Goal: Information Seeking & Learning: Find specific fact

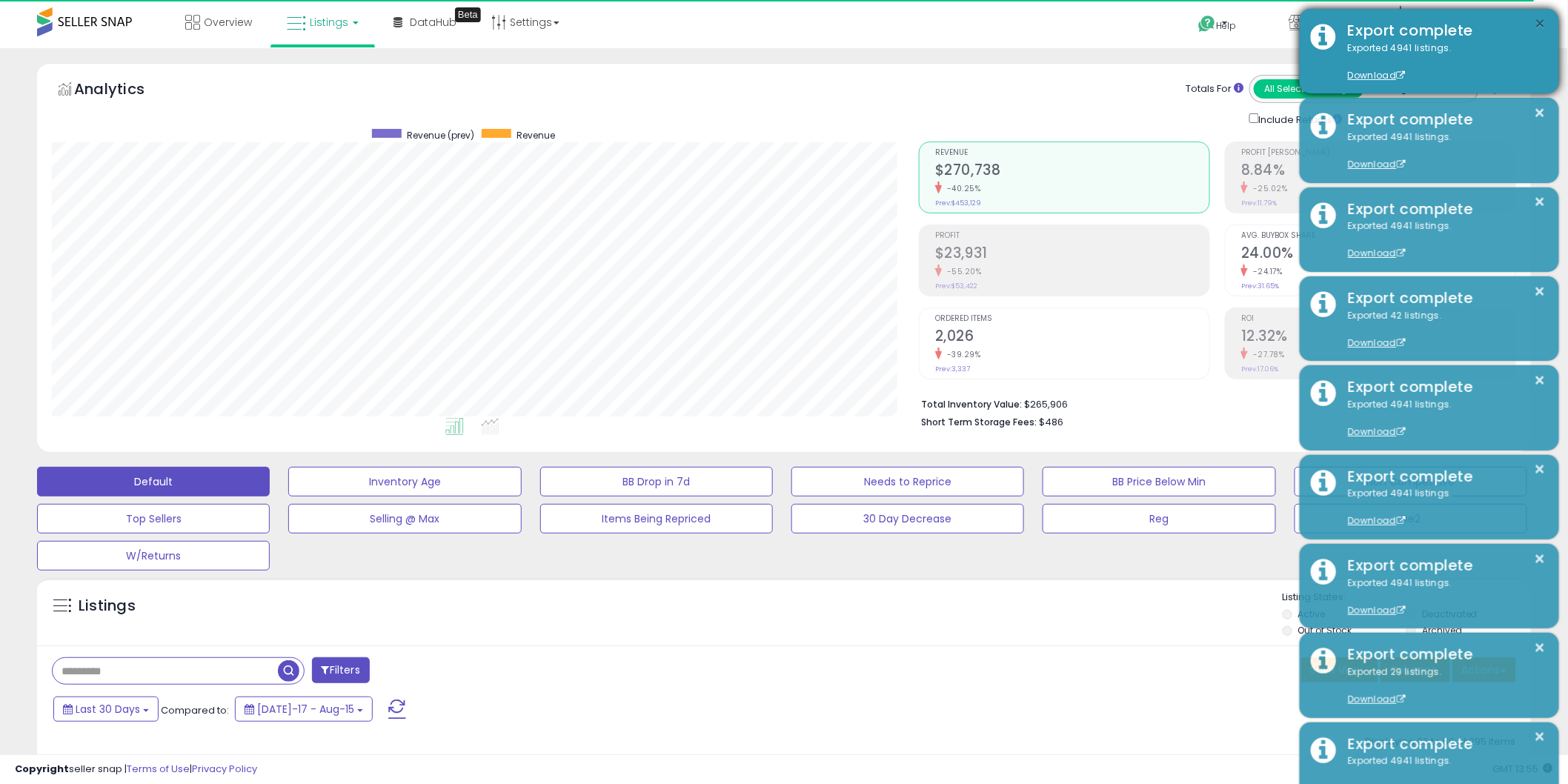
click at [1542, 21] on button "×" at bounding box center [1541, 24] width 12 height 18
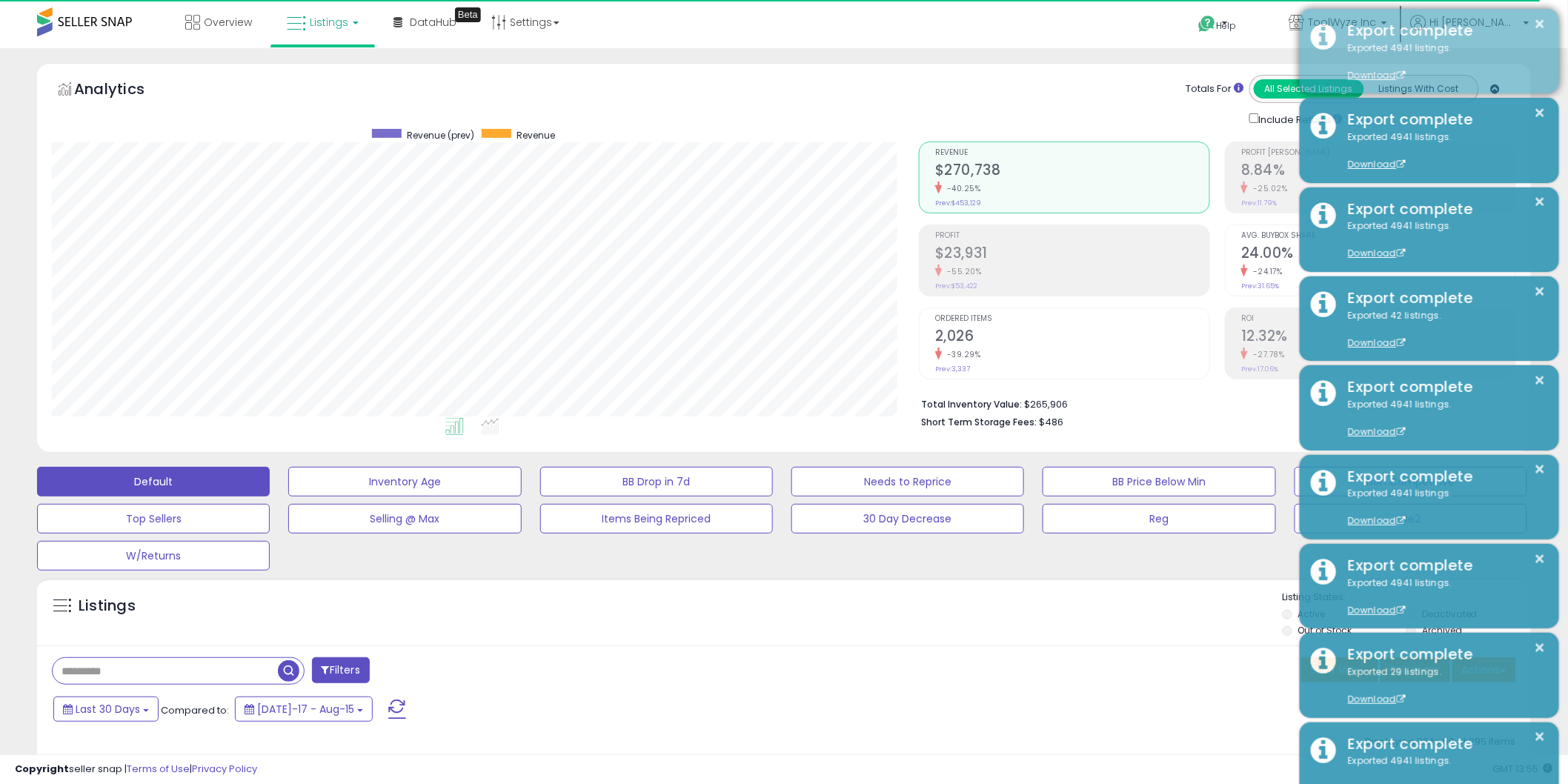
click at [1408, 25] on div "Export complete" at bounding box center [1442, 31] width 211 height 22
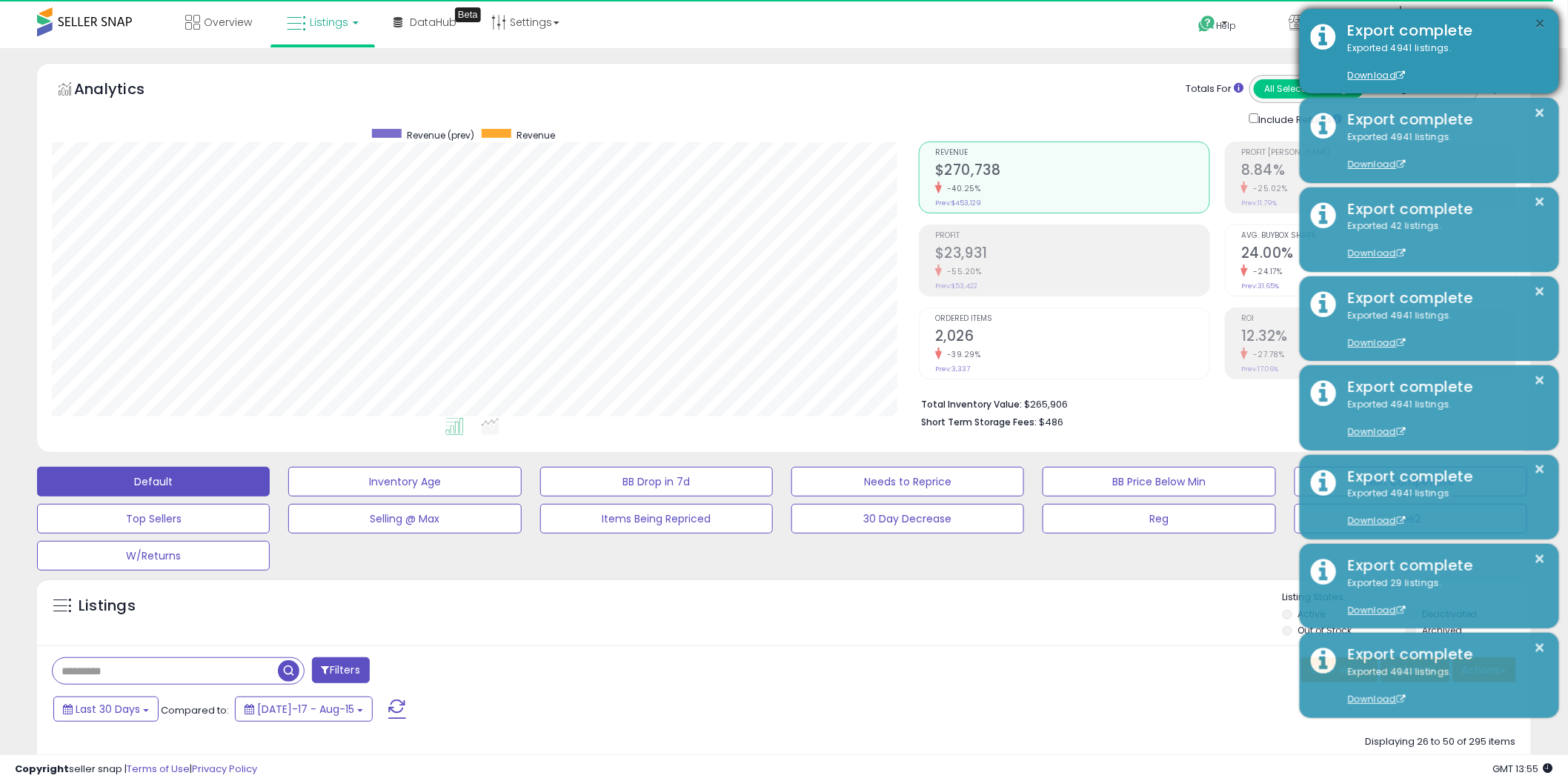
click at [1545, 18] on button "×" at bounding box center [1541, 24] width 12 height 18
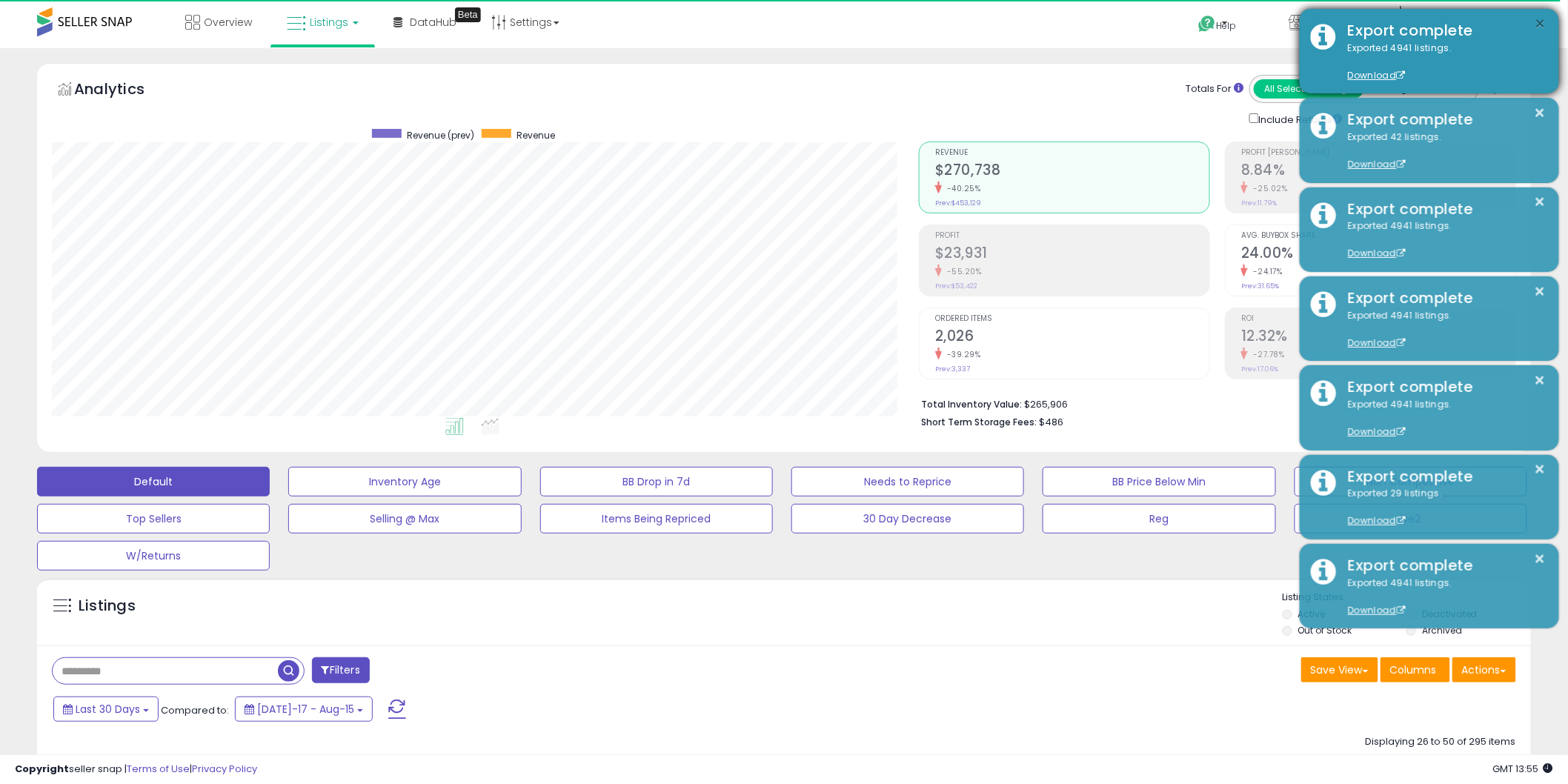
click at [1539, 19] on button "×" at bounding box center [1541, 24] width 12 height 18
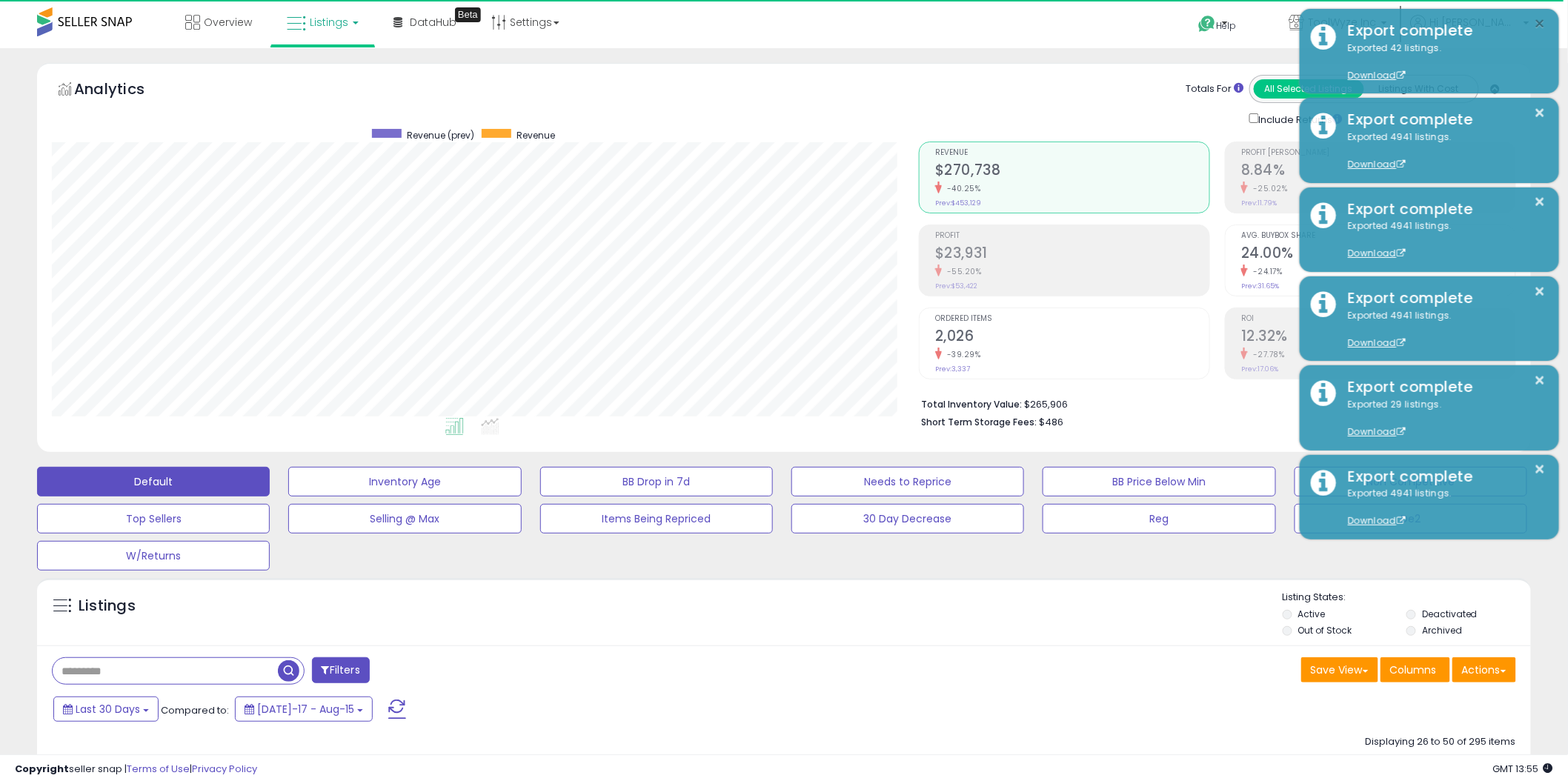
click at [1539, 19] on button "×" at bounding box center [1541, 24] width 12 height 18
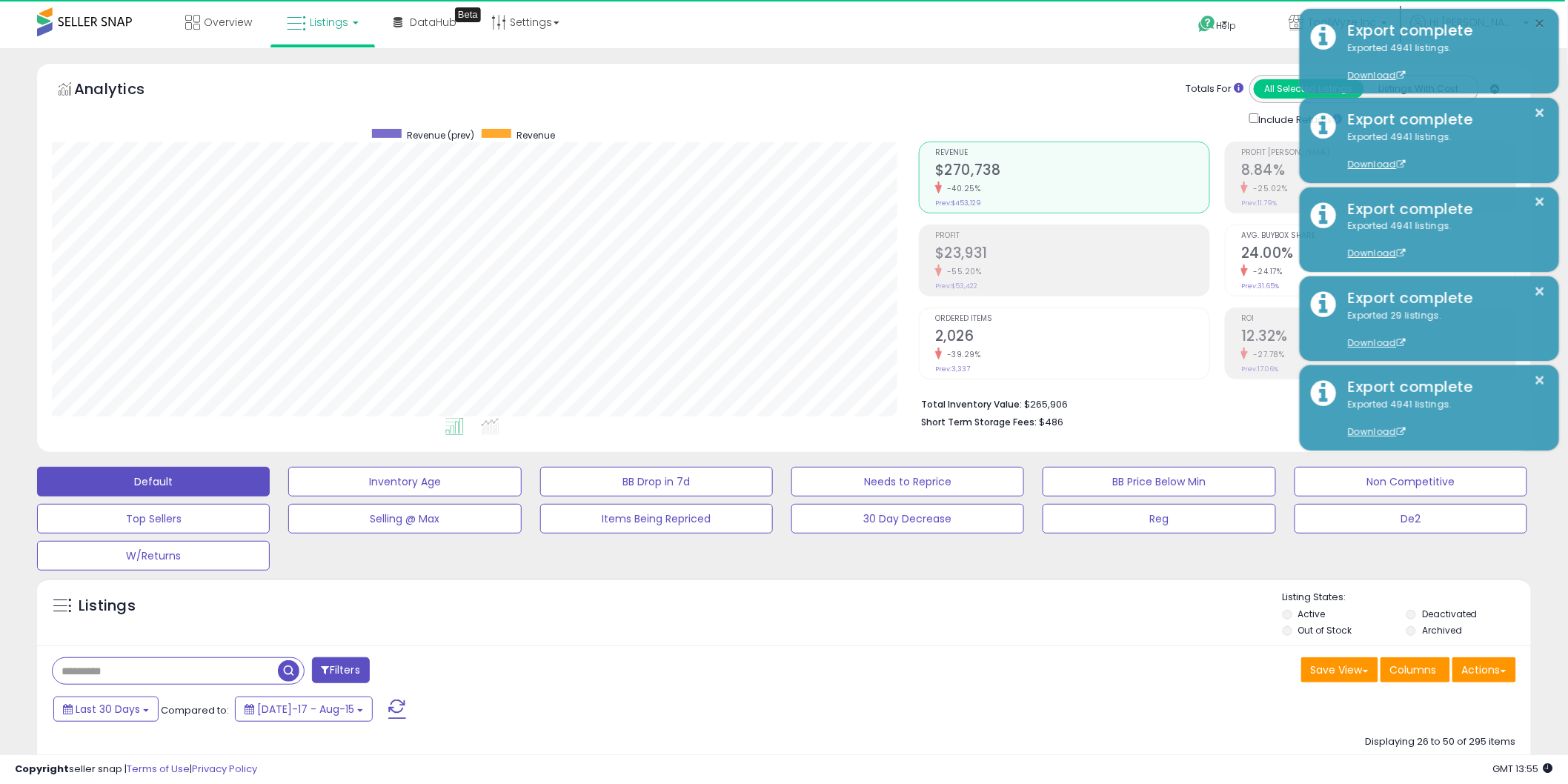
click at [1539, 19] on button "×" at bounding box center [1541, 24] width 12 height 18
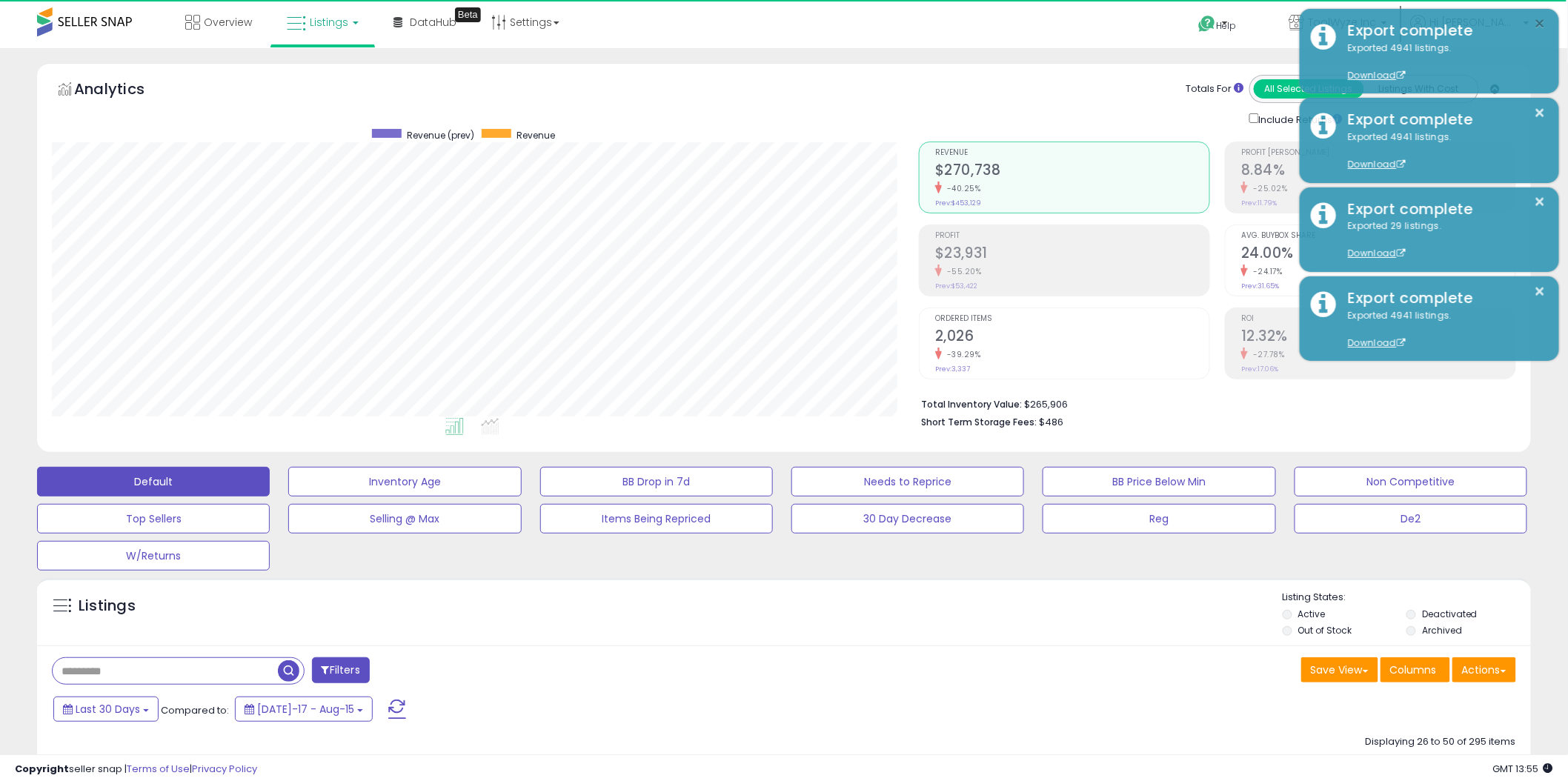
click at [1539, 19] on button "×" at bounding box center [1541, 24] width 12 height 18
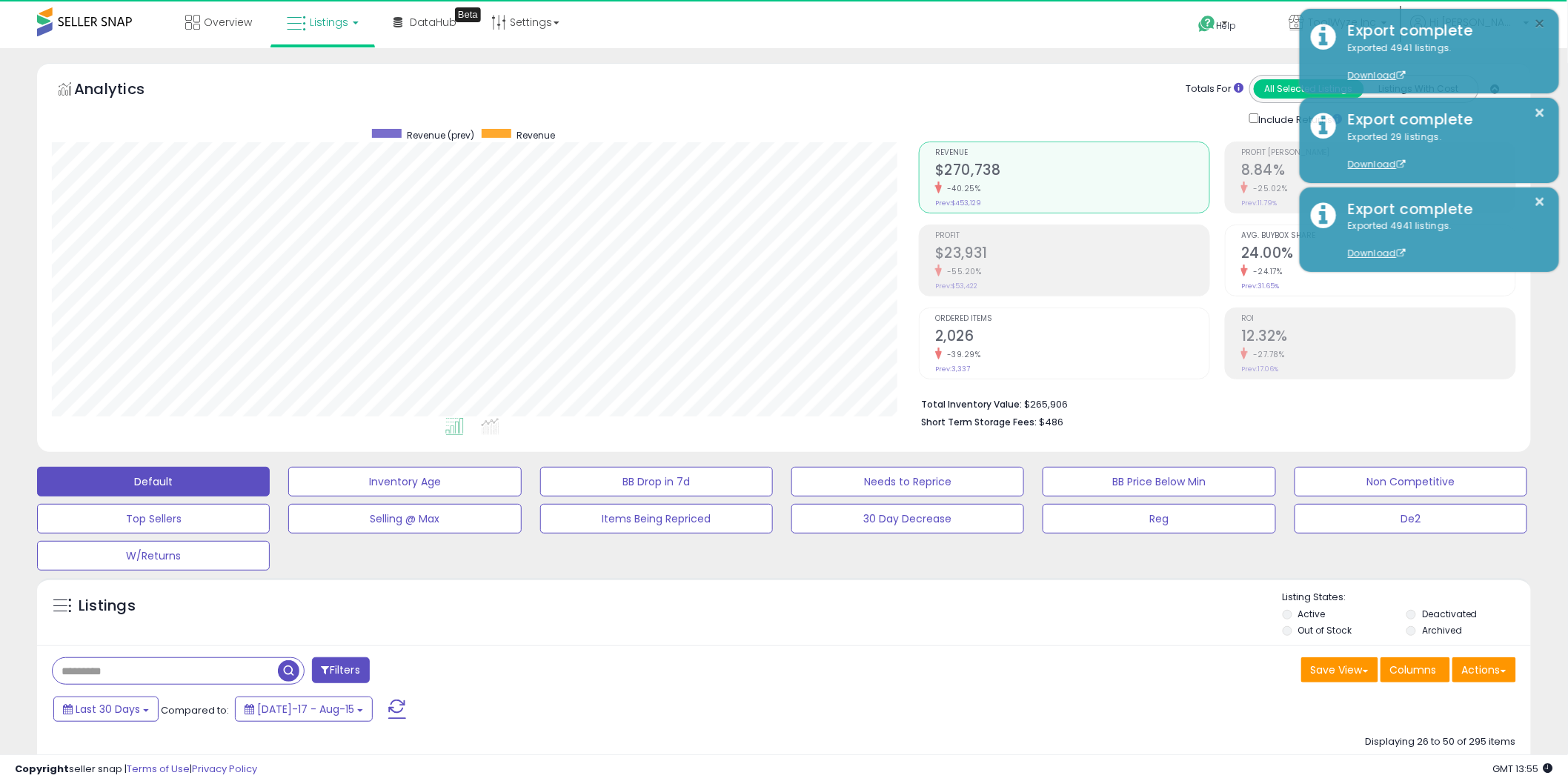
click at [1539, 19] on button "×" at bounding box center [1541, 24] width 12 height 18
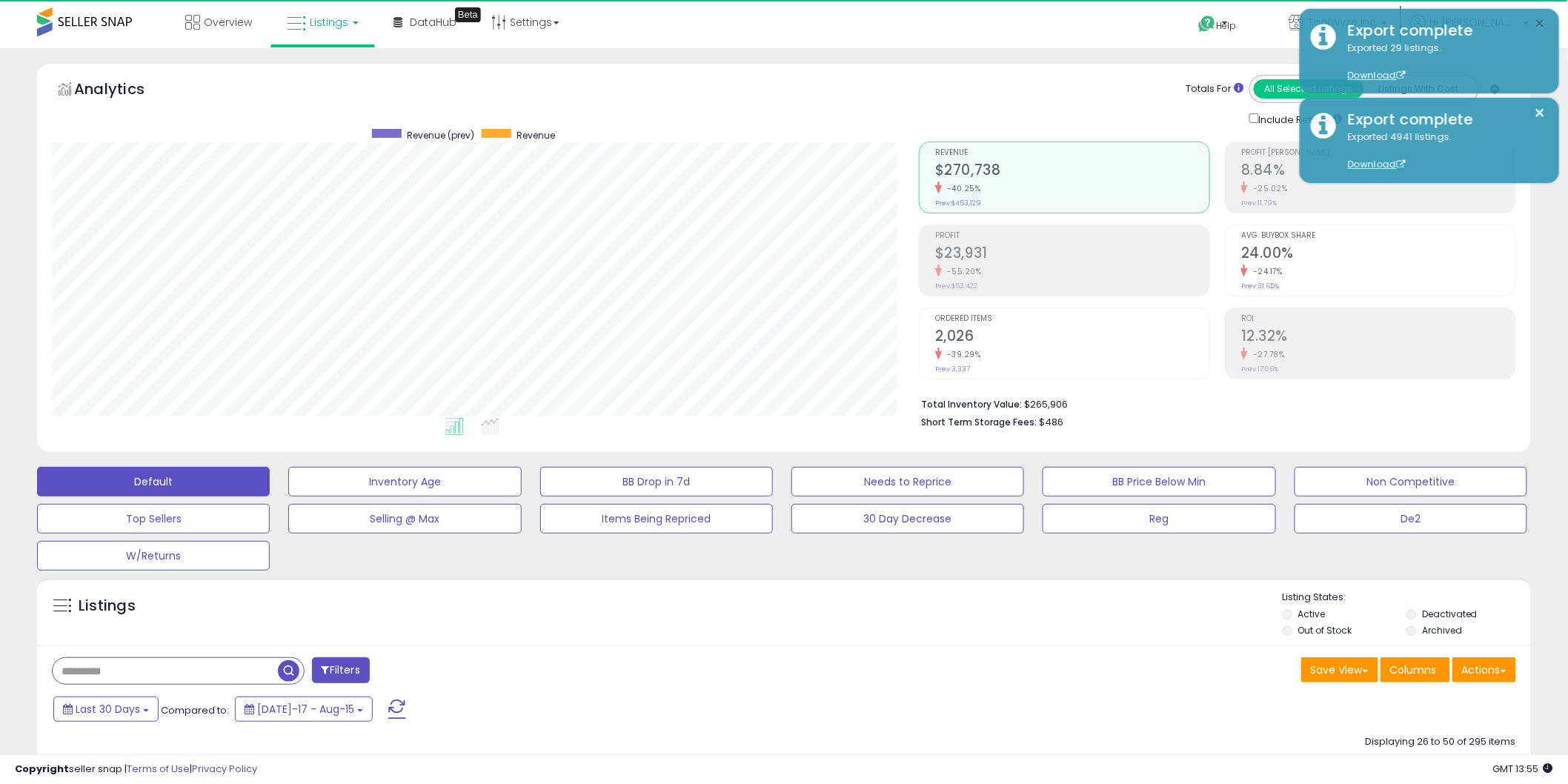
click at [1539, 19] on button "×" at bounding box center [1541, 24] width 12 height 18
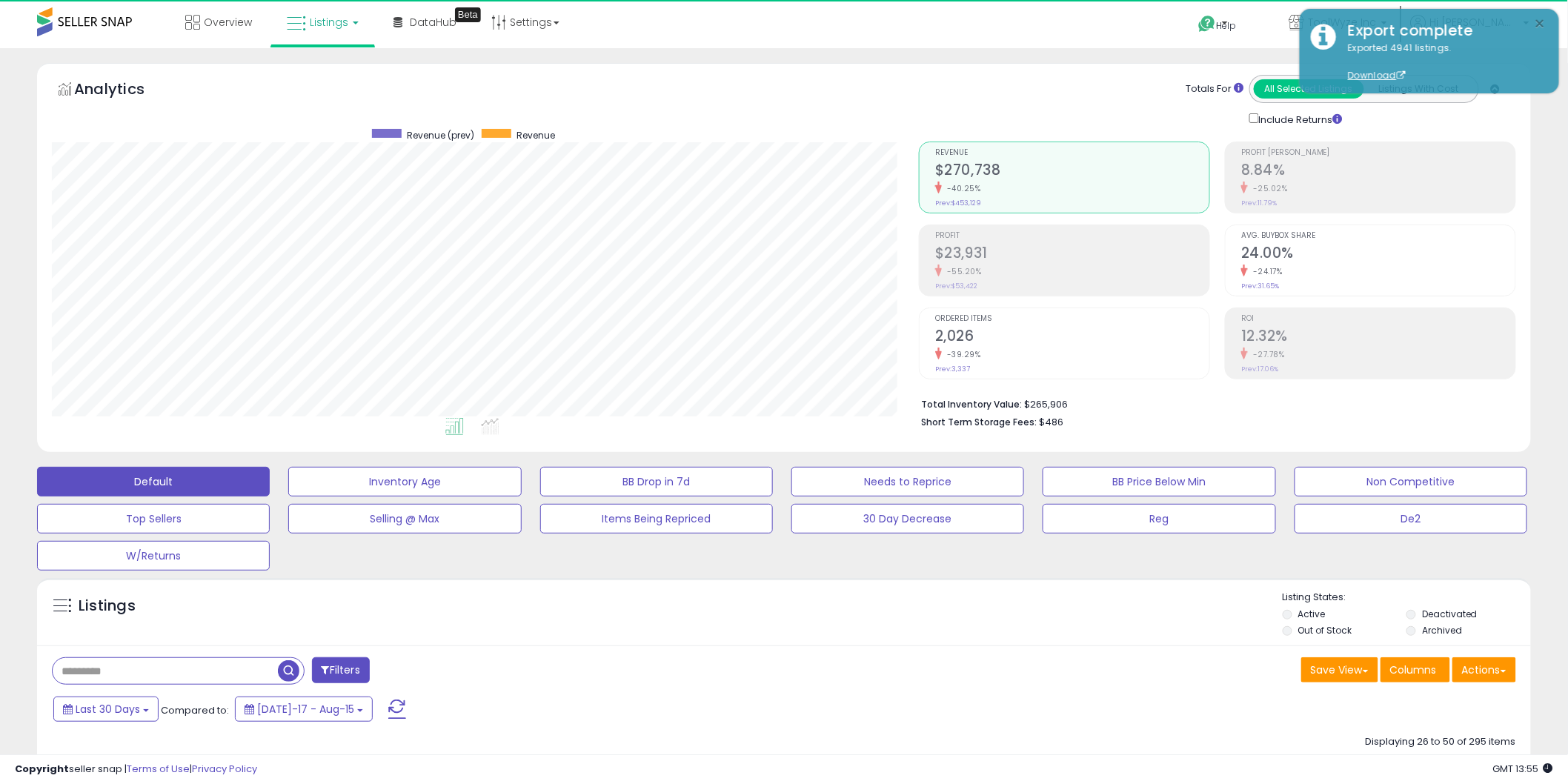
click at [1539, 19] on button "×" at bounding box center [1541, 24] width 12 height 18
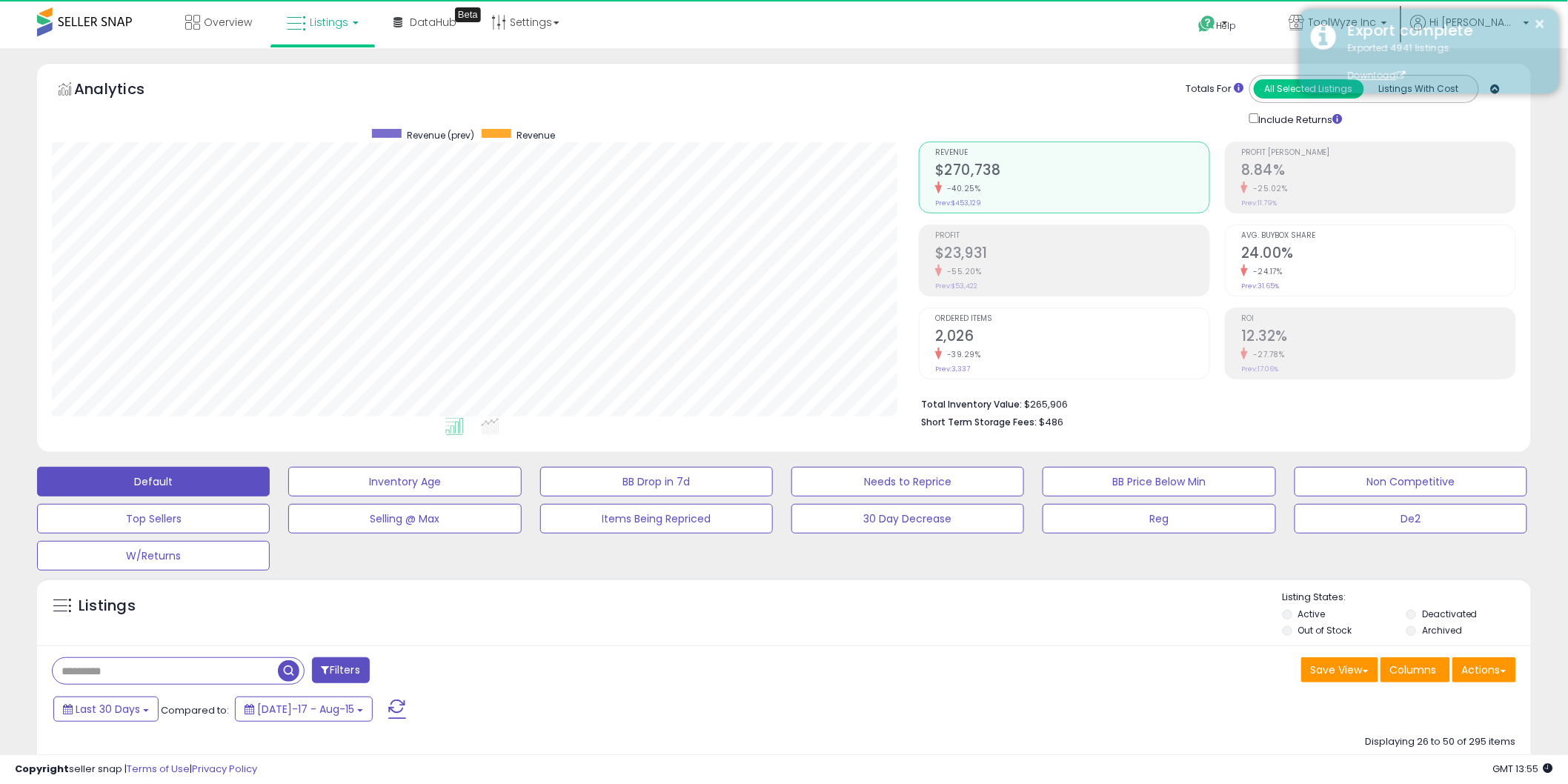
click at [1375, 20] on div "Export complete" at bounding box center [1442, 31] width 211 height 22
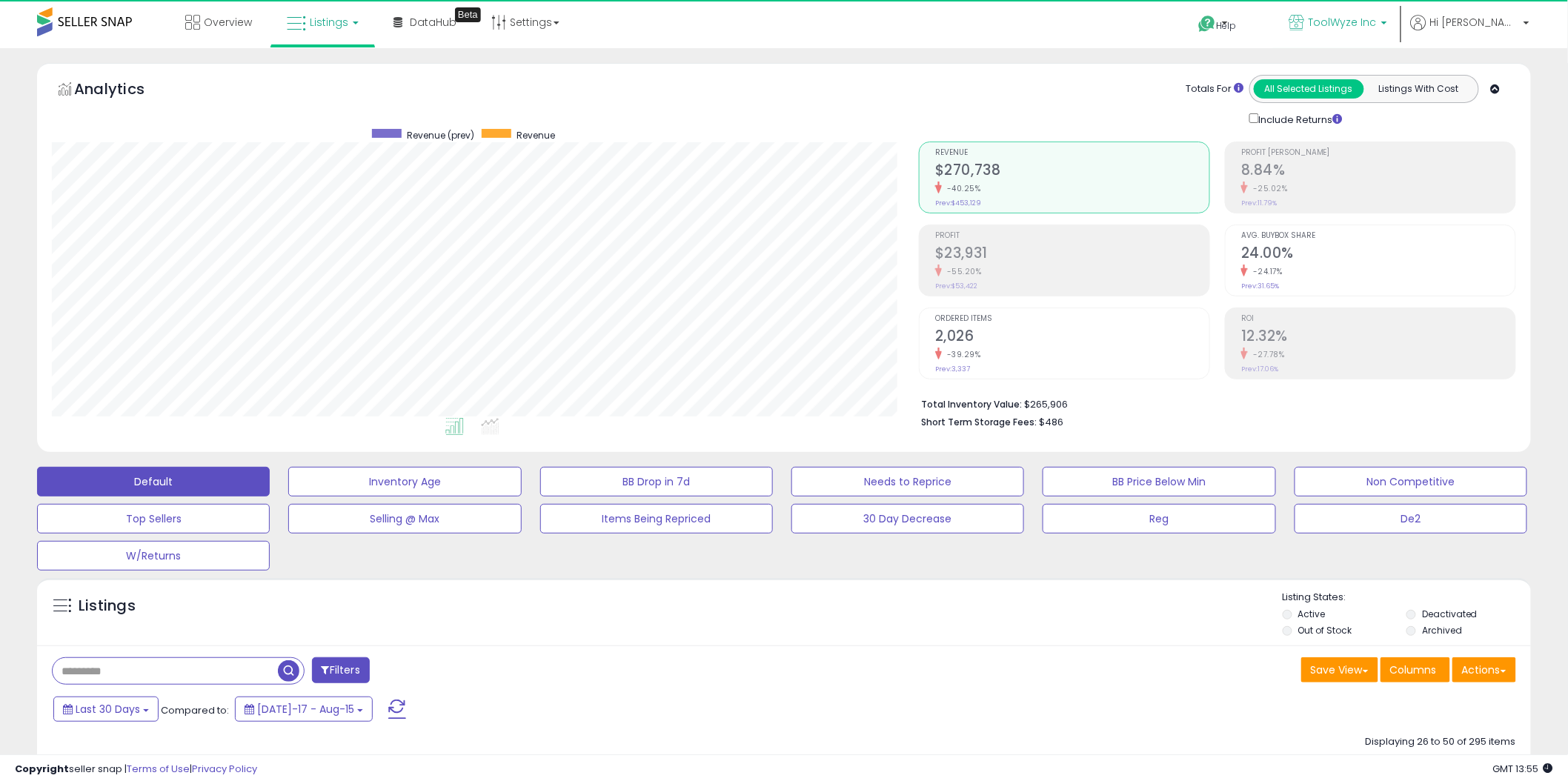
click at [1377, 26] on span "ToolWyze Inc" at bounding box center [1343, 22] width 68 height 15
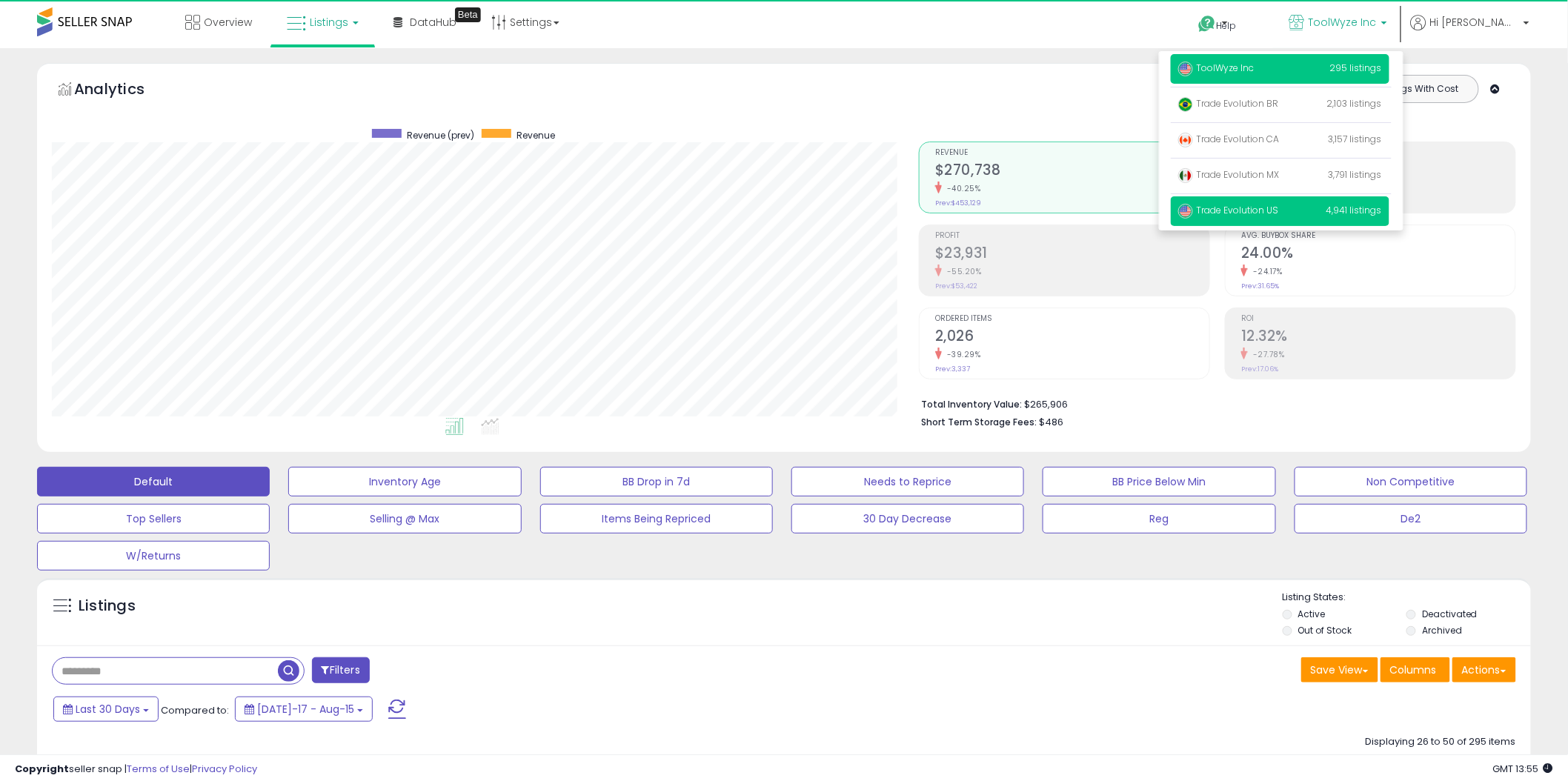
click at [1356, 206] on p "Trade Evolution US 4,941 listings" at bounding box center [1280, 211] width 218 height 30
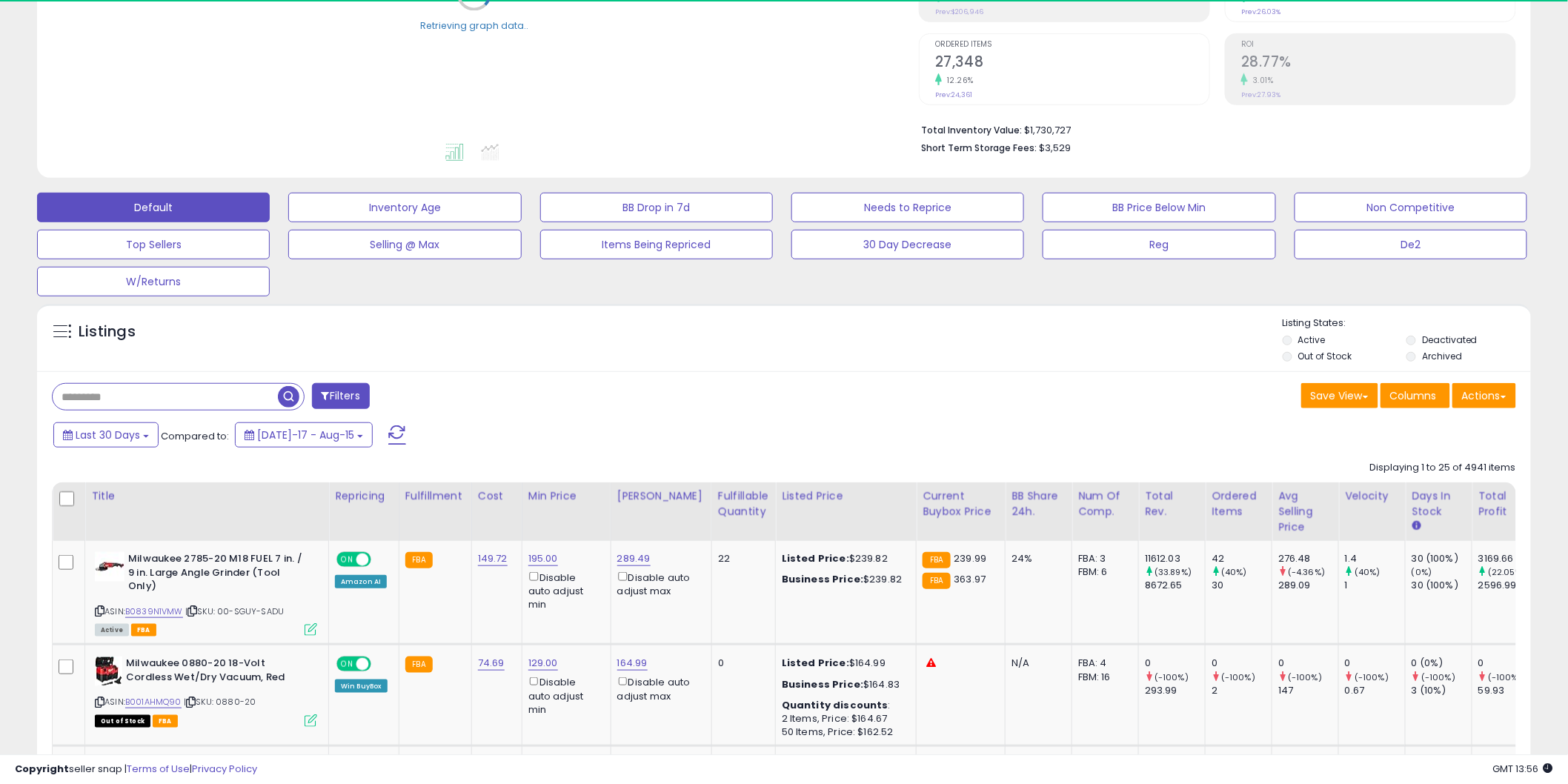
scroll to position [384, 0]
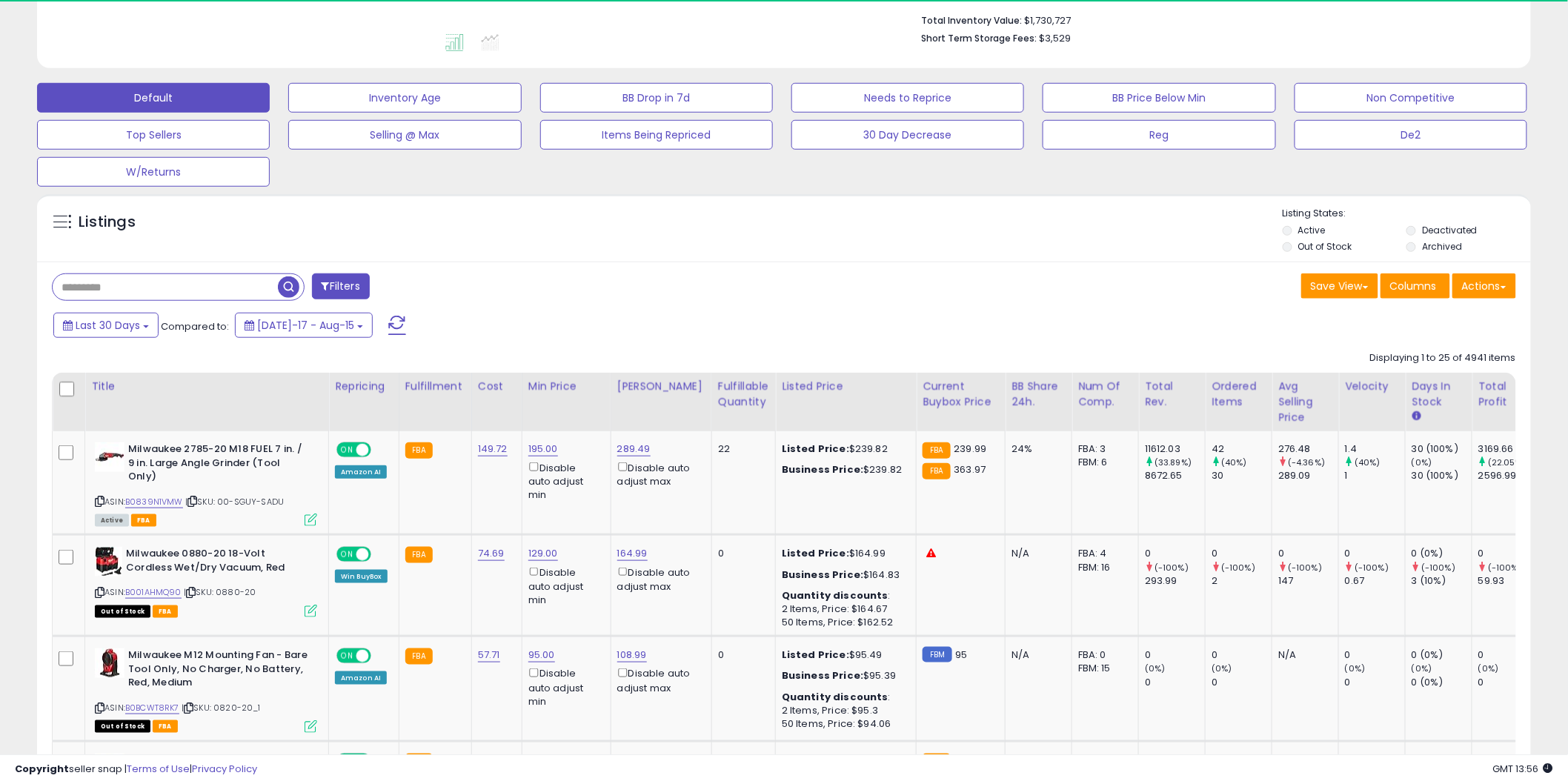
click at [209, 278] on input "text" at bounding box center [165, 288] width 225 height 26
type input "****"
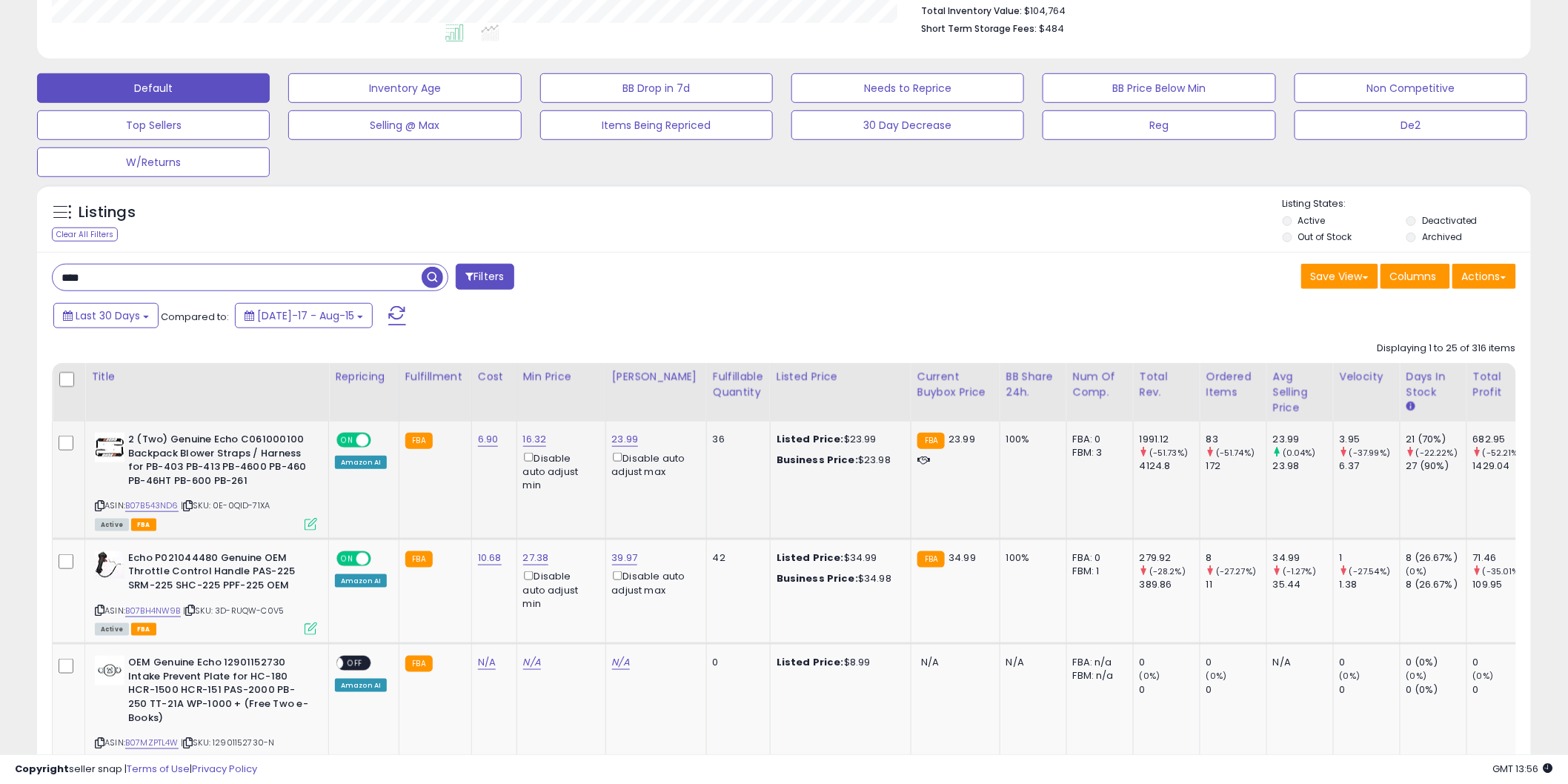
scroll to position [304, 867]
click at [735, 379] on div "Fulfillable Quantity" at bounding box center [738, 385] width 51 height 32
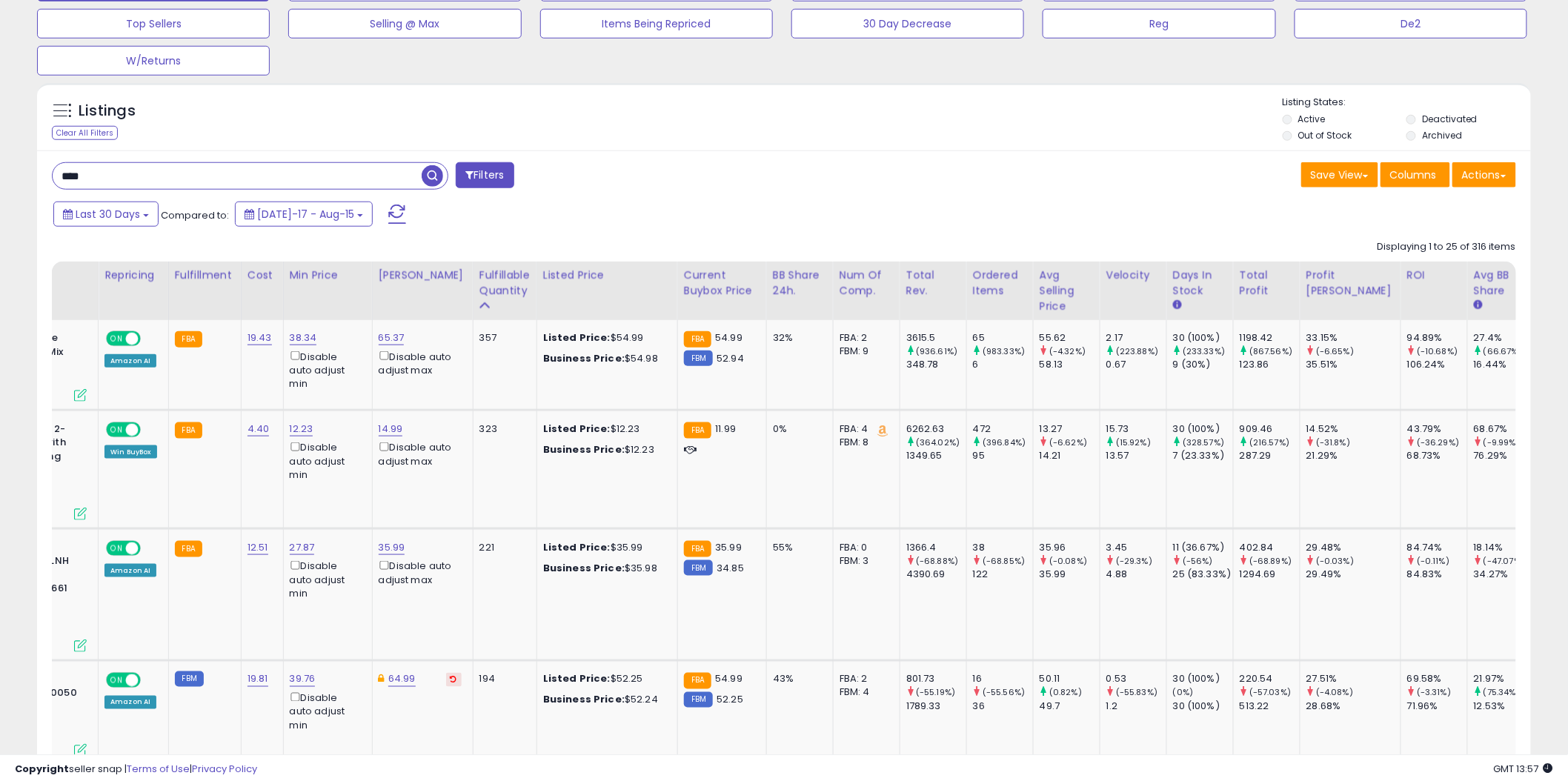
scroll to position [0, 0]
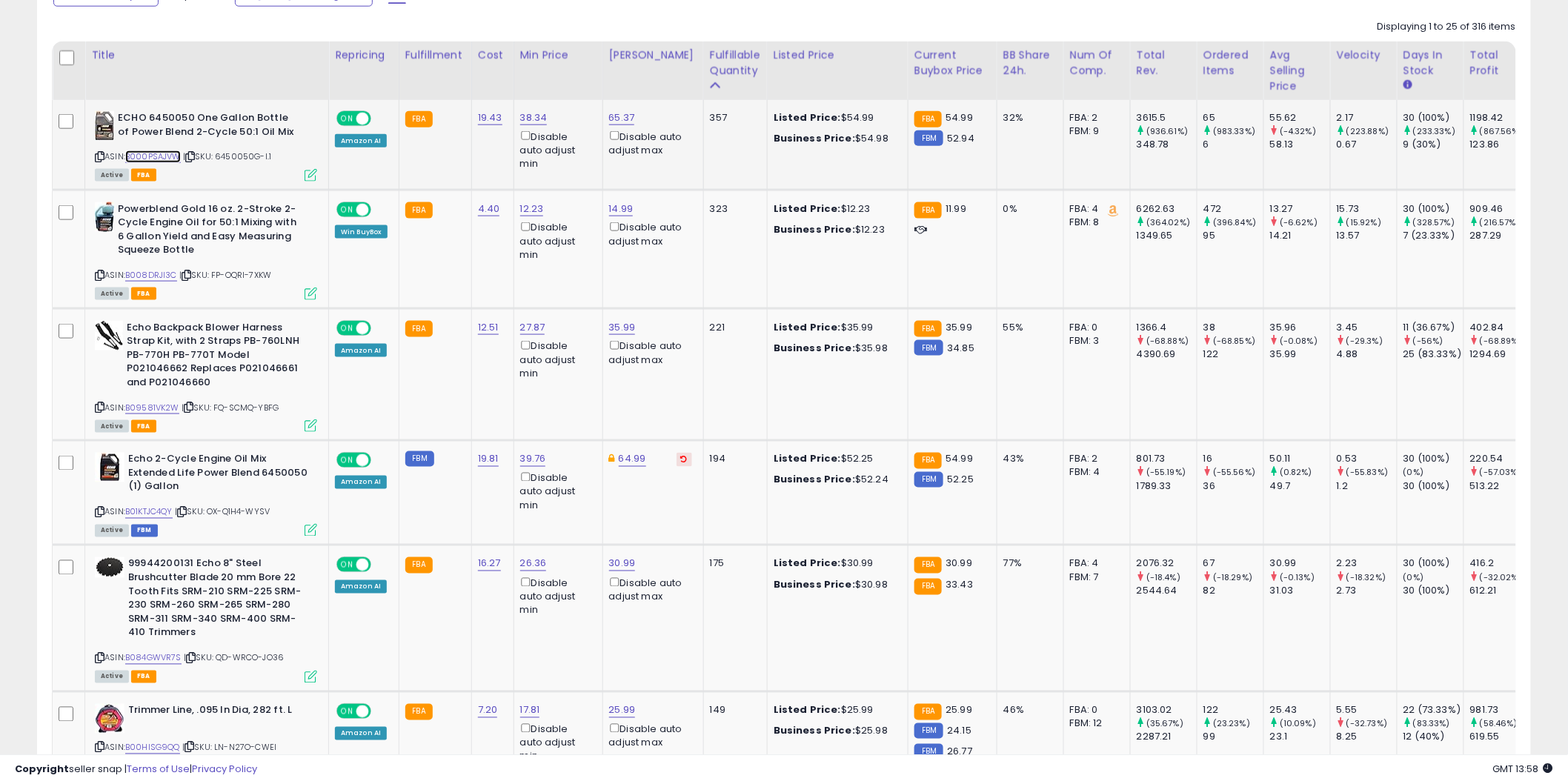
click at [167, 154] on link "B000PSAJVW" at bounding box center [153, 157] width 55 height 12
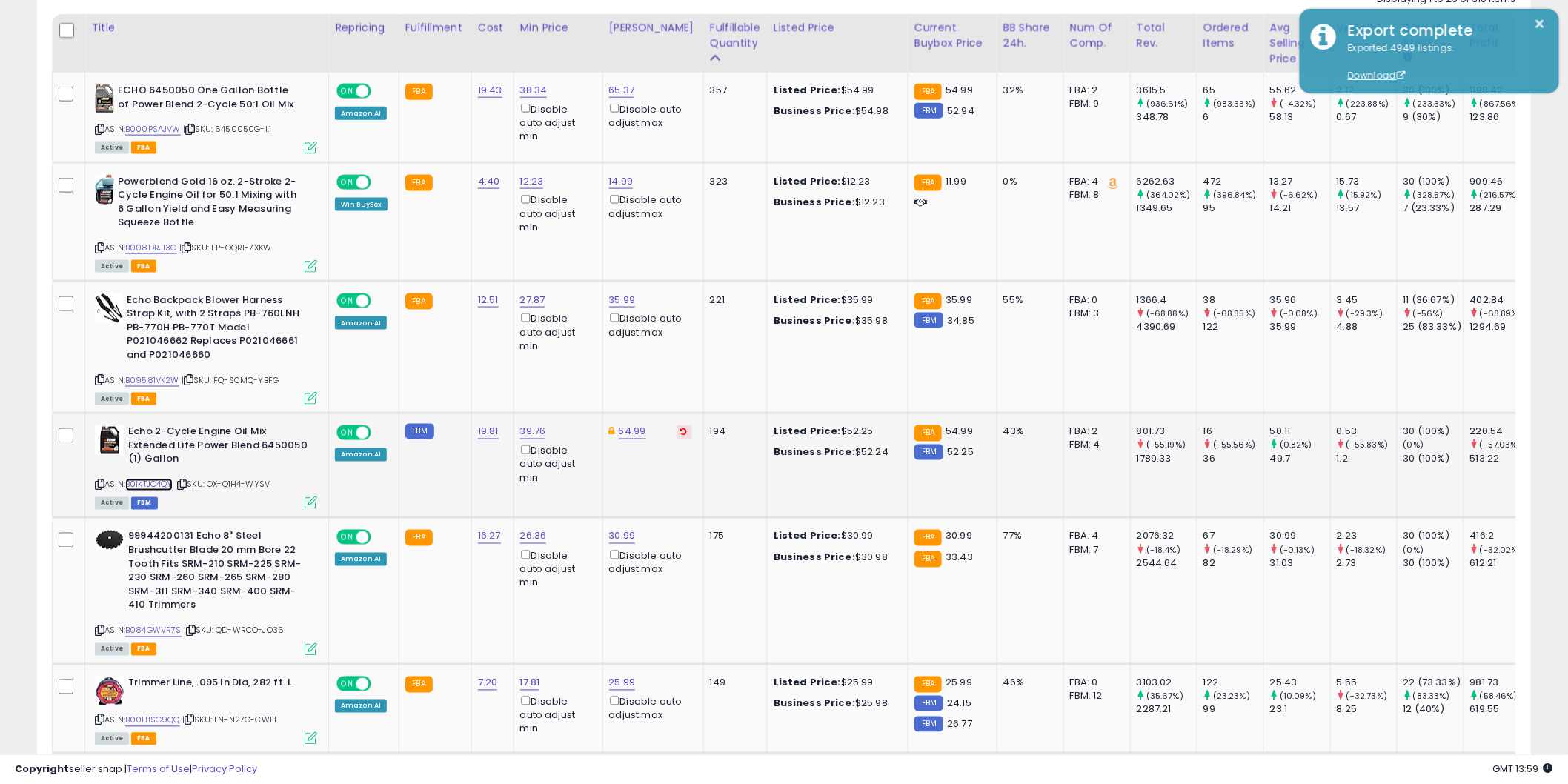
click at [156, 481] on link "B01KTJC4QY" at bounding box center [149, 485] width 47 height 12
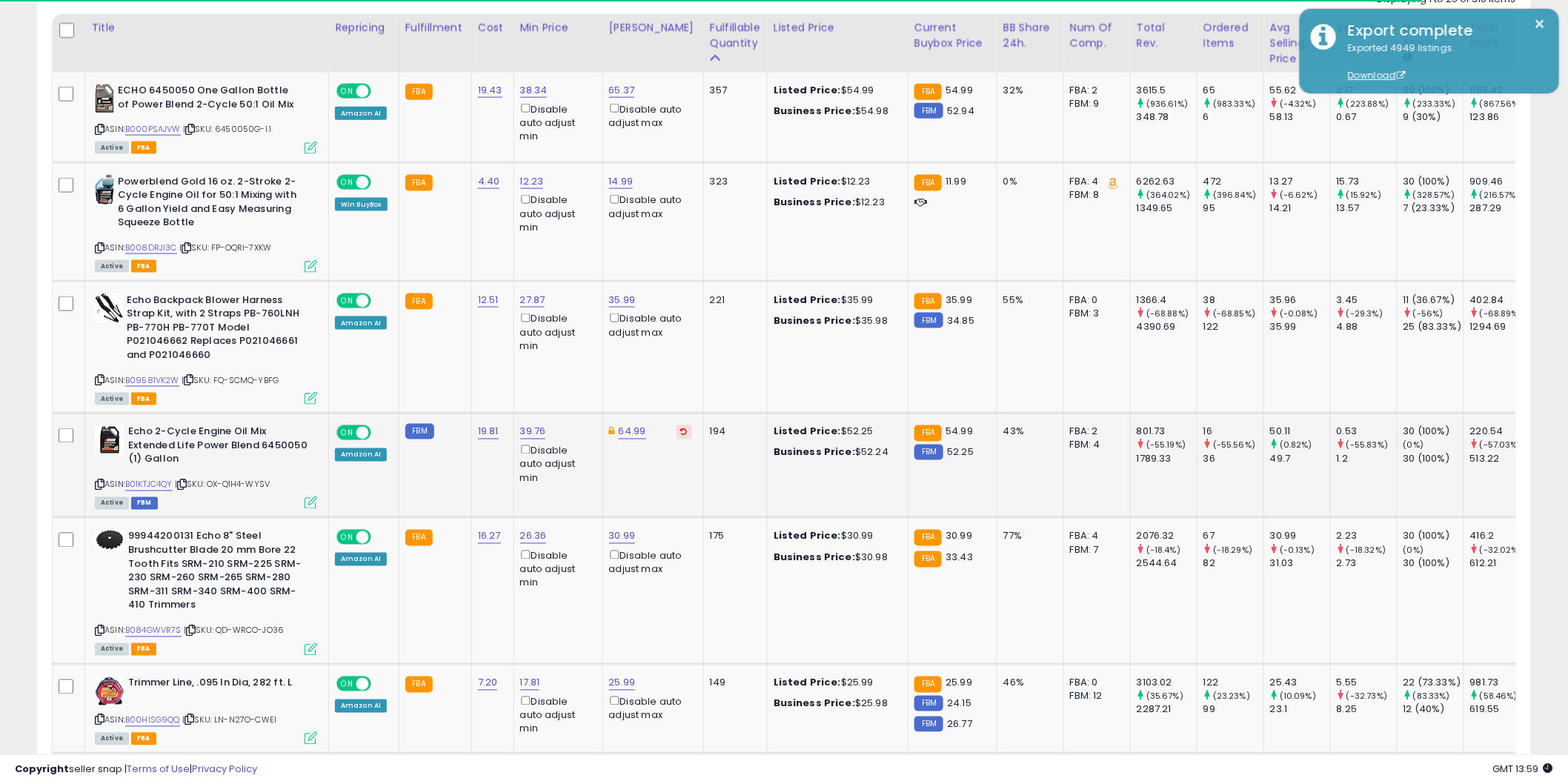
click at [182, 482] on span "| SKU: OX-Q1H4-WYSV" at bounding box center [223, 485] width 95 height 12
click at [187, 482] on icon at bounding box center [181, 485] width 10 height 8
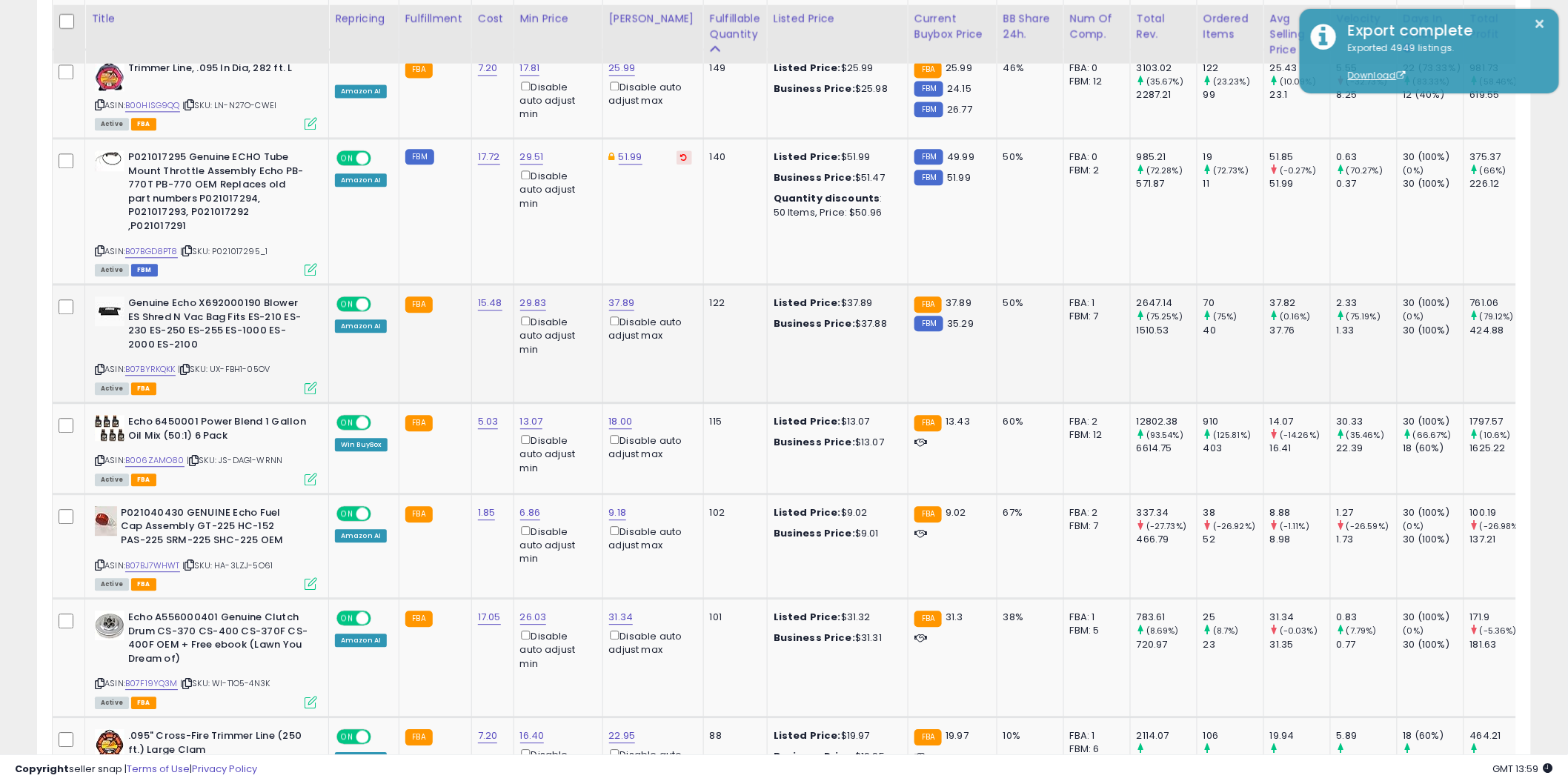
scroll to position [1374, 0]
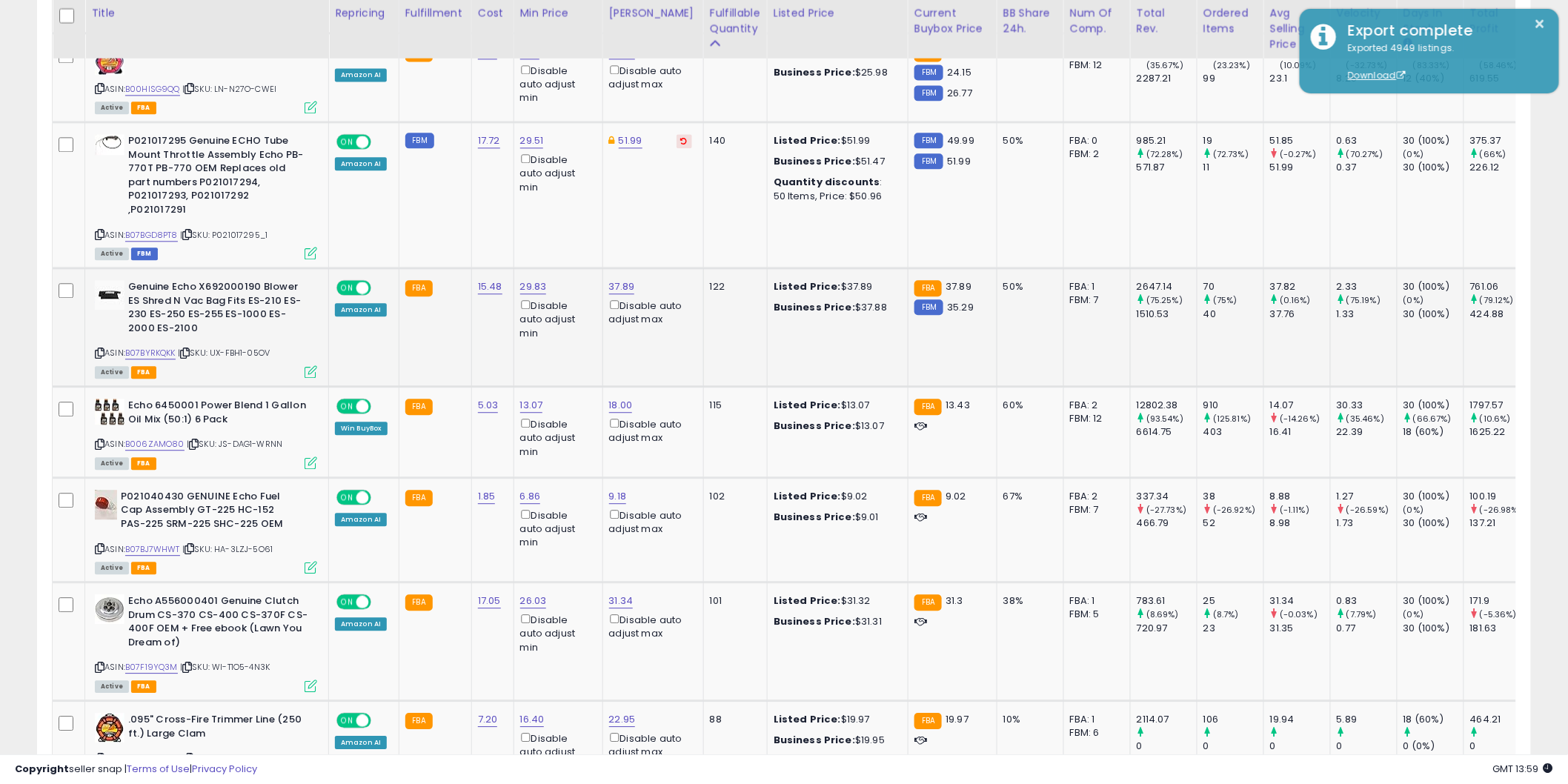
click at [195, 347] on span "| SKU: UX-FBH1-05OV" at bounding box center [223, 353] width 92 height 12
click at [189, 349] on icon at bounding box center [184, 353] width 10 height 8
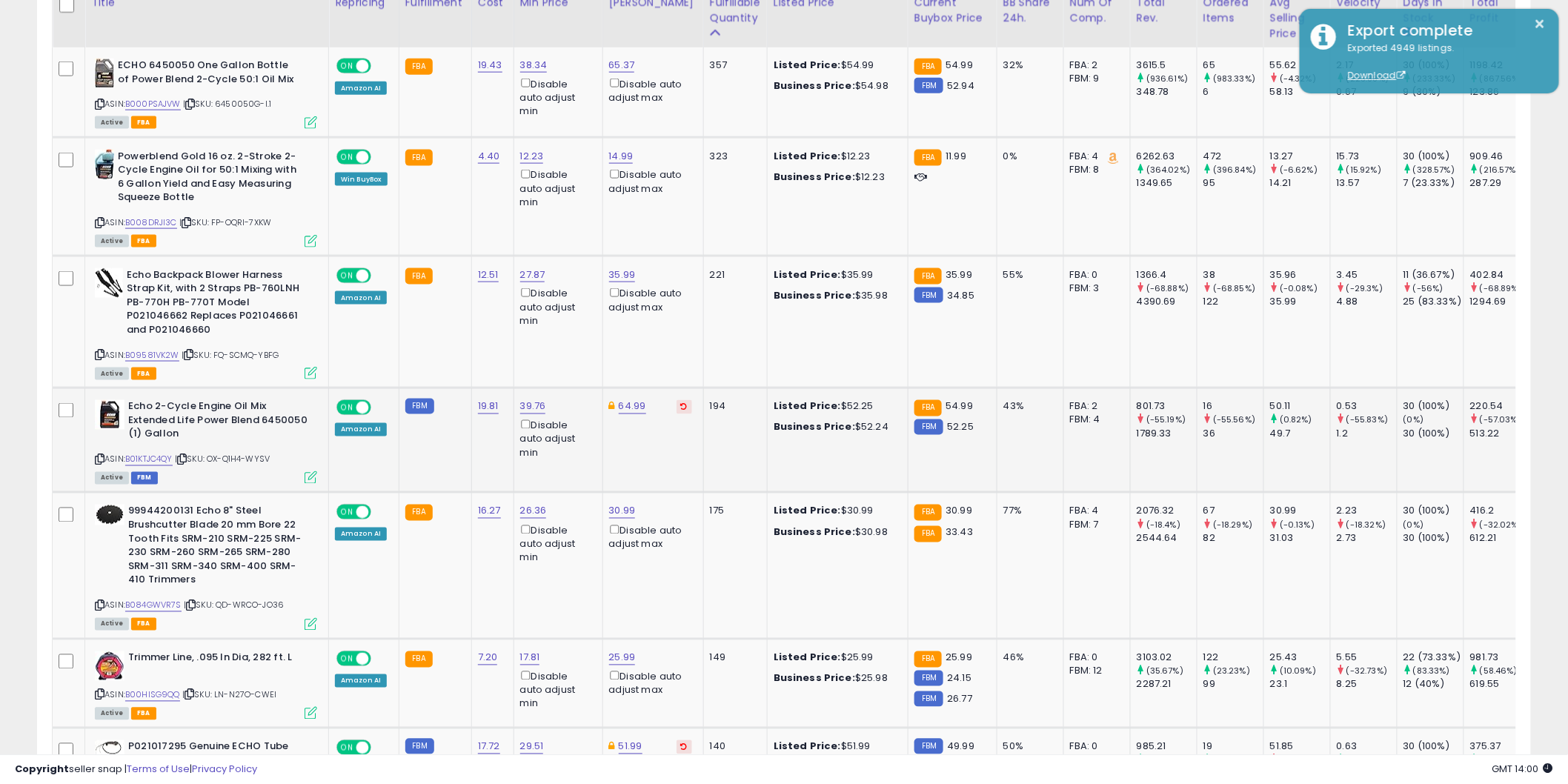
scroll to position [798, 0]
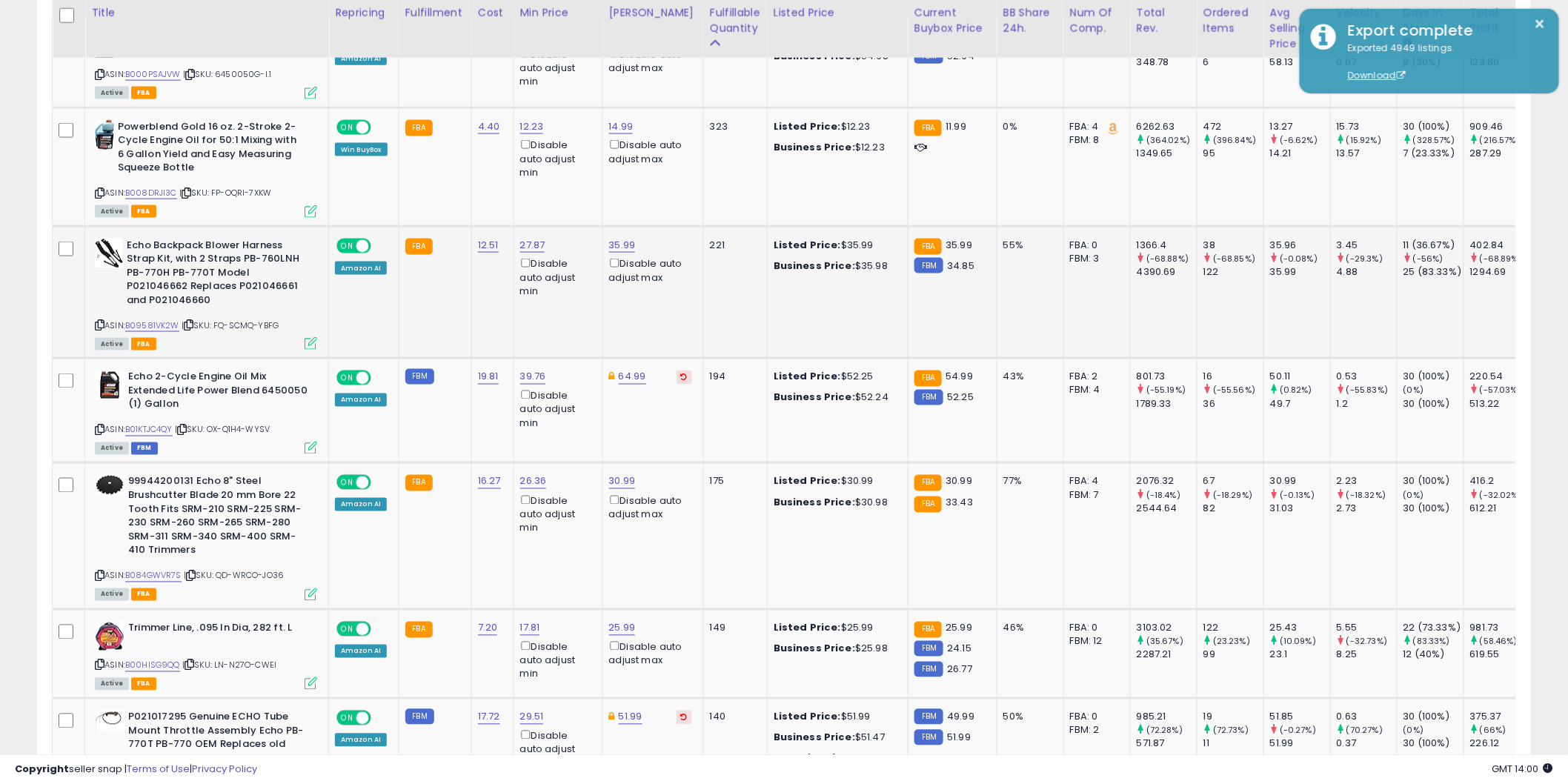
drag, startPoint x: 189, startPoint y: 324, endPoint x: 259, endPoint y: 314, distance: 70.7
click at [189, 324] on icon at bounding box center [188, 324] width 10 height 8
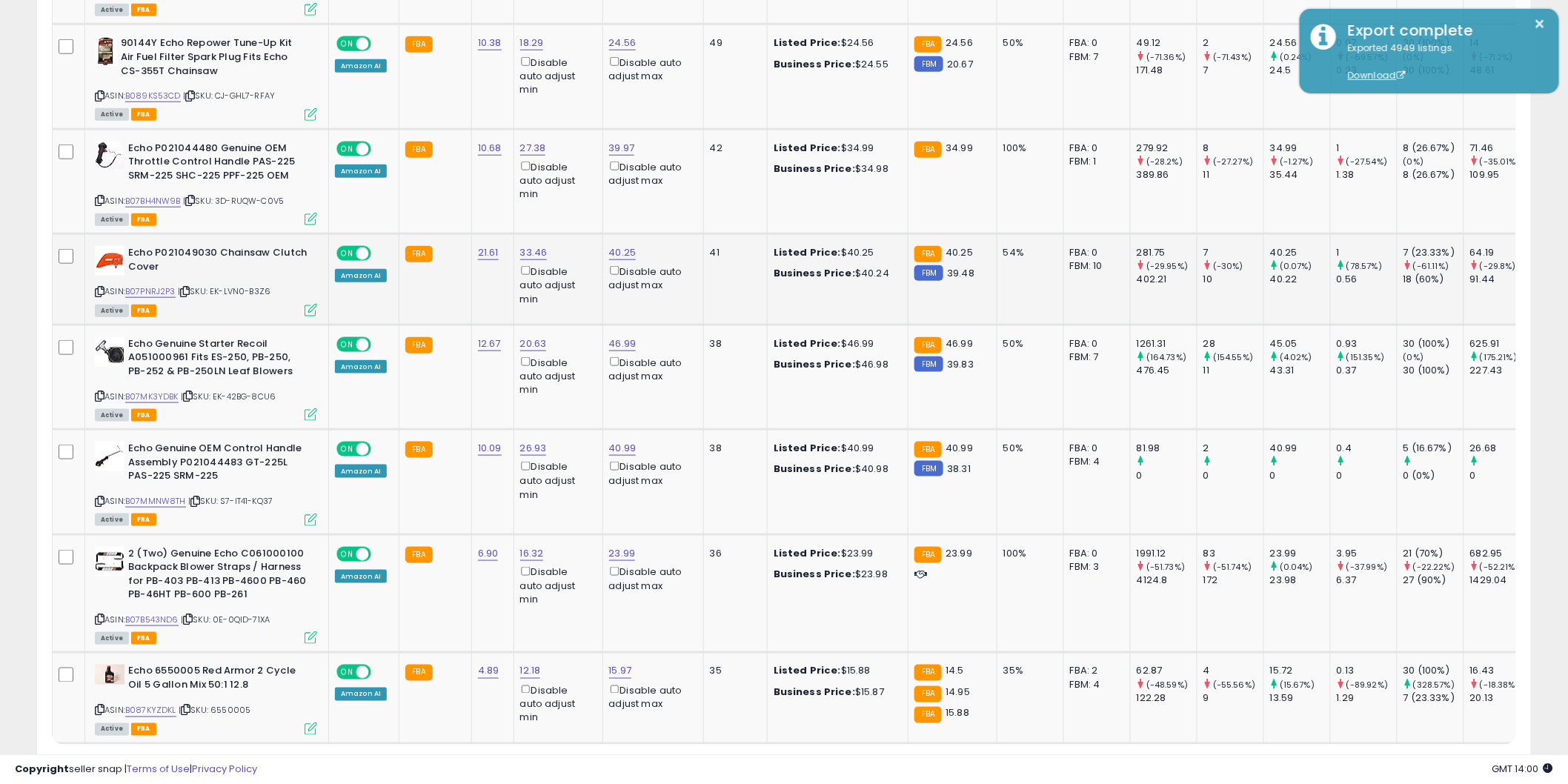
scroll to position [2940, 0]
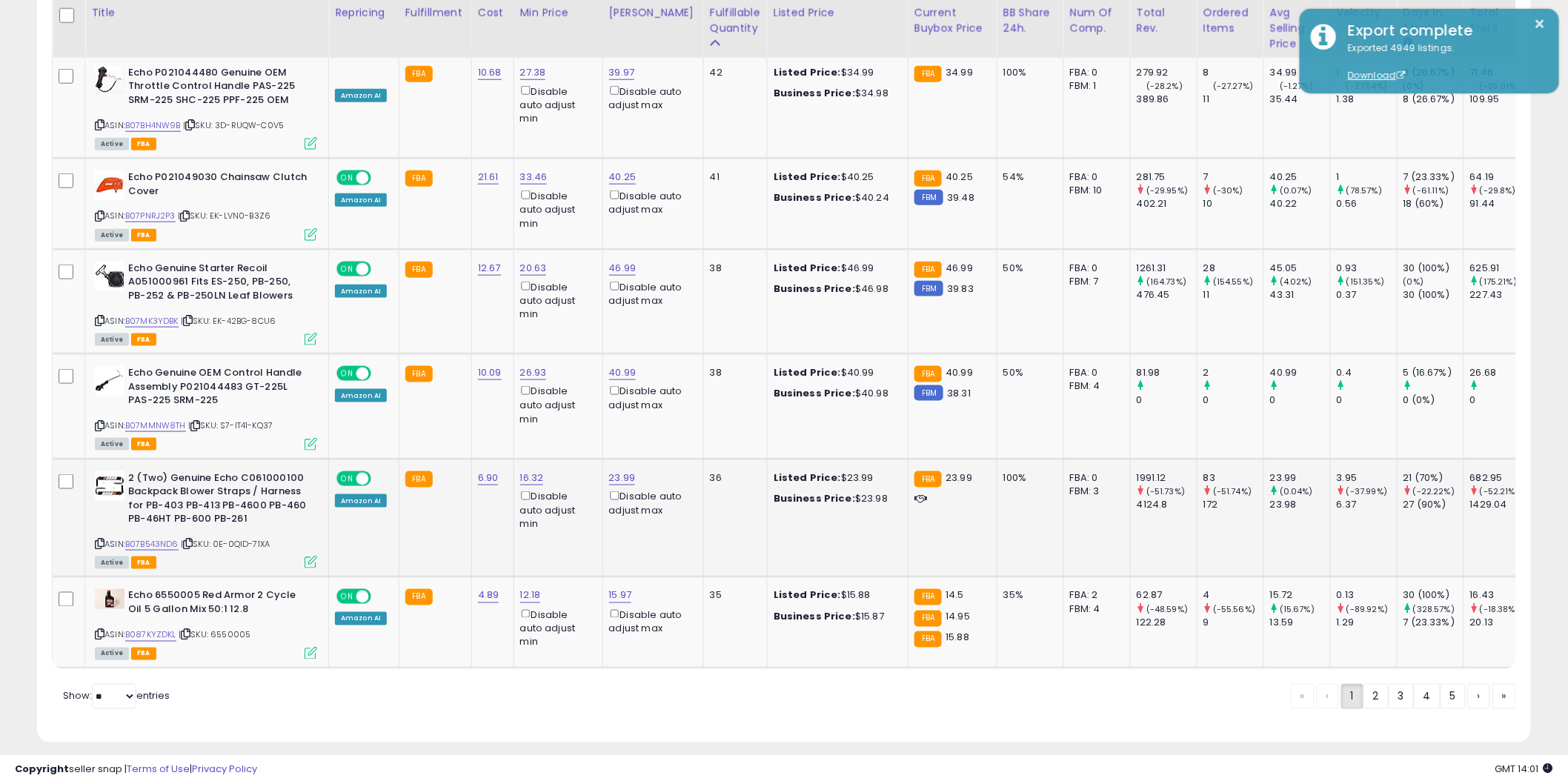
click at [185, 538] on span "| SKU: 0E-0QID-71XA" at bounding box center [224, 545] width 89 height 12
click at [191, 539] on icon at bounding box center [188, 543] width 10 height 8
click at [1368, 687] on link "2" at bounding box center [1376, 696] width 25 height 25
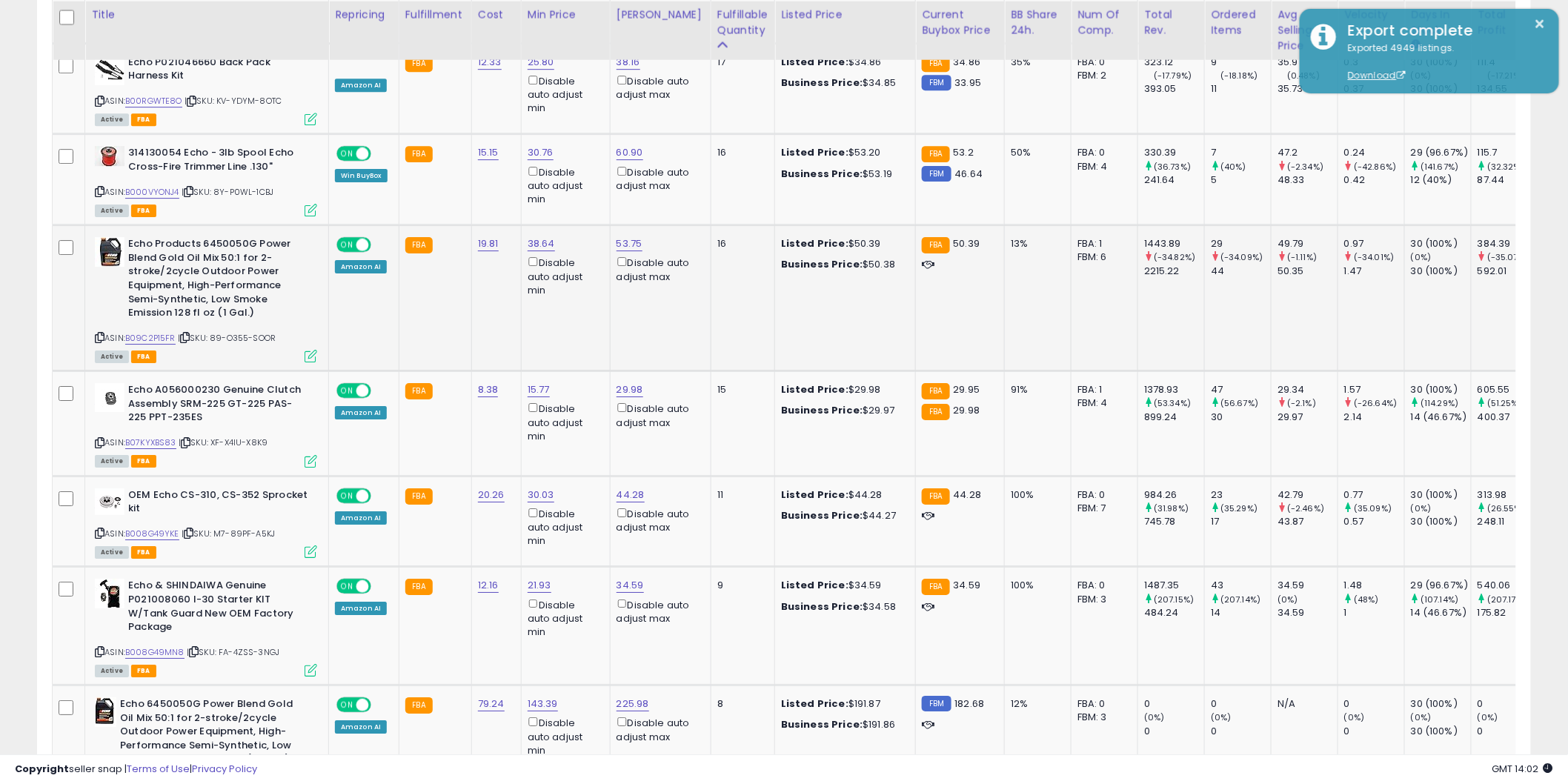
scroll to position [1903, 0]
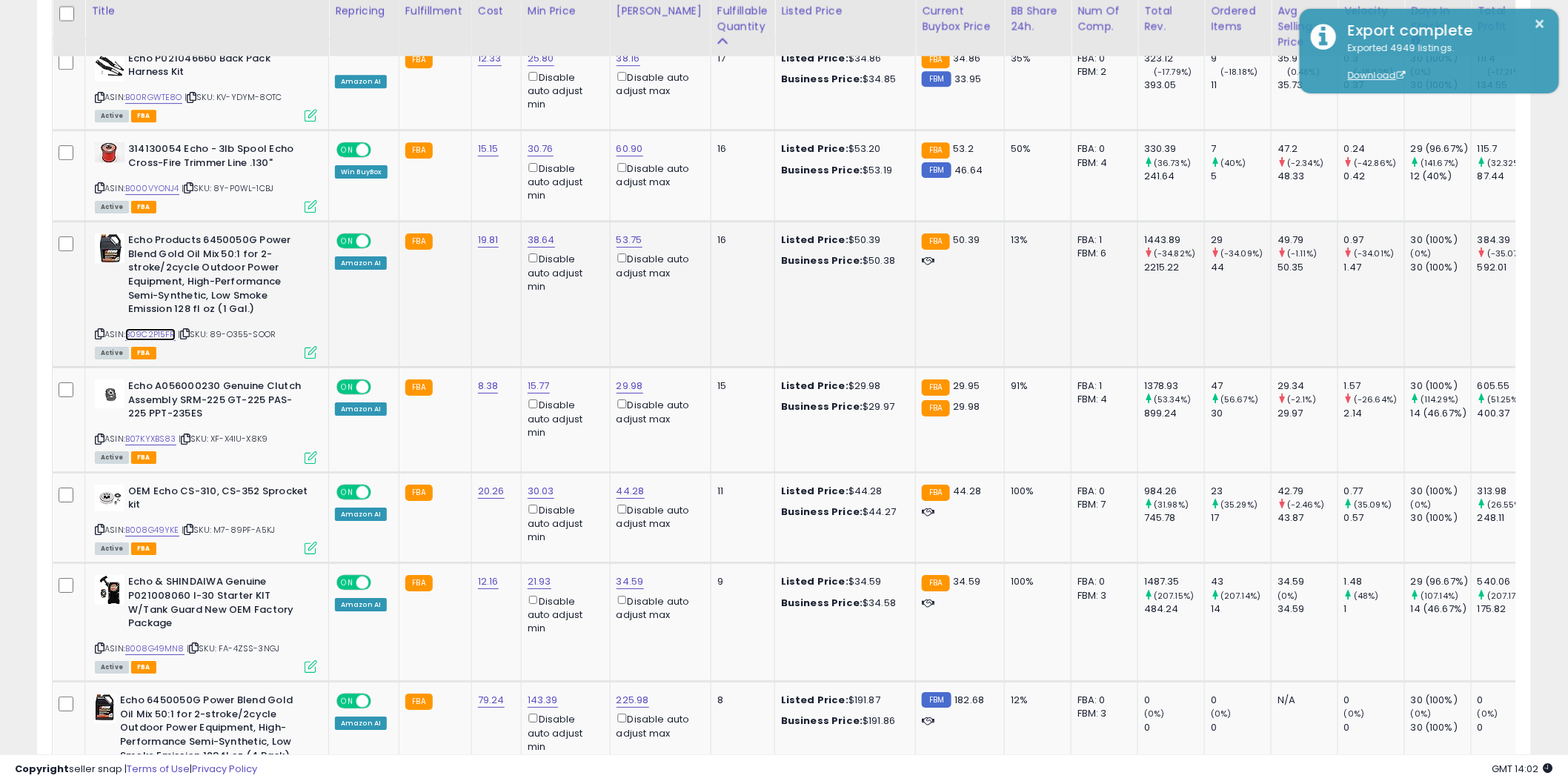
click at [159, 319] on td "Echo Products 6450050G Power Blend Gold Oil Mix 50:1 for 2-stroke/2cycle Outdoo…" at bounding box center [207, 295] width 244 height 146
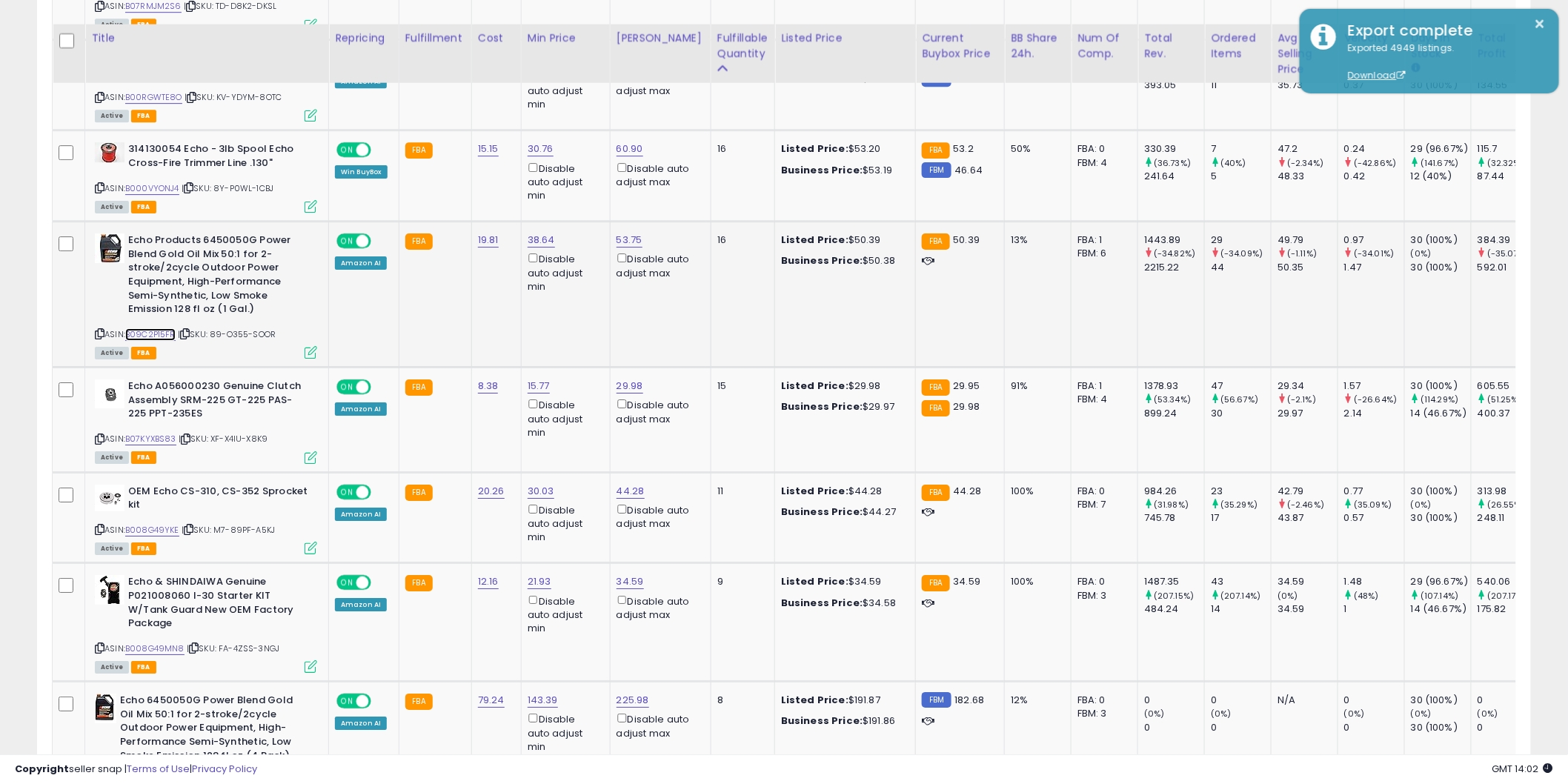
scroll to position [1930, 0]
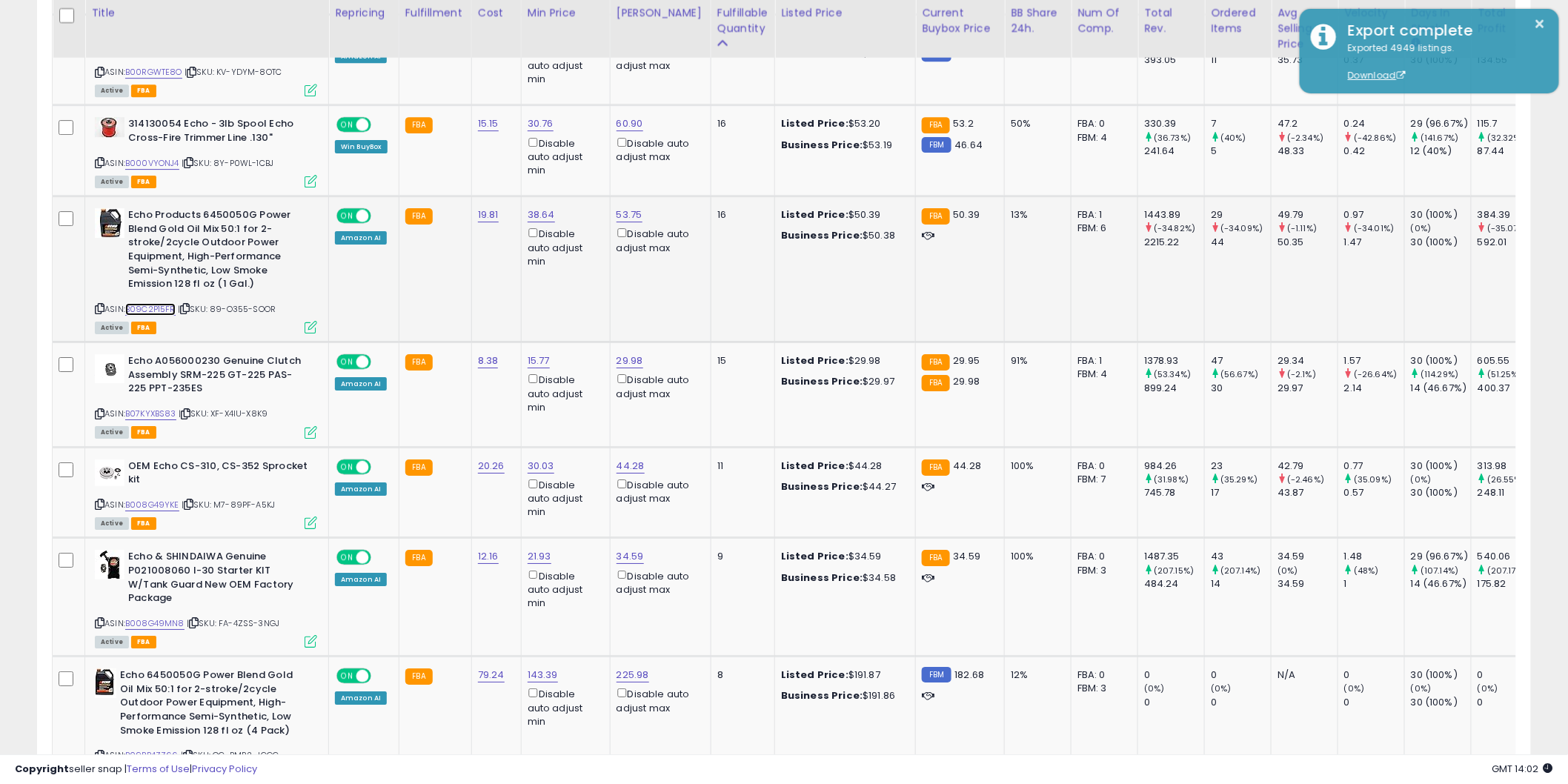
click at [150, 303] on link "B09C2P15FR" at bounding box center [150, 310] width 50 height 12
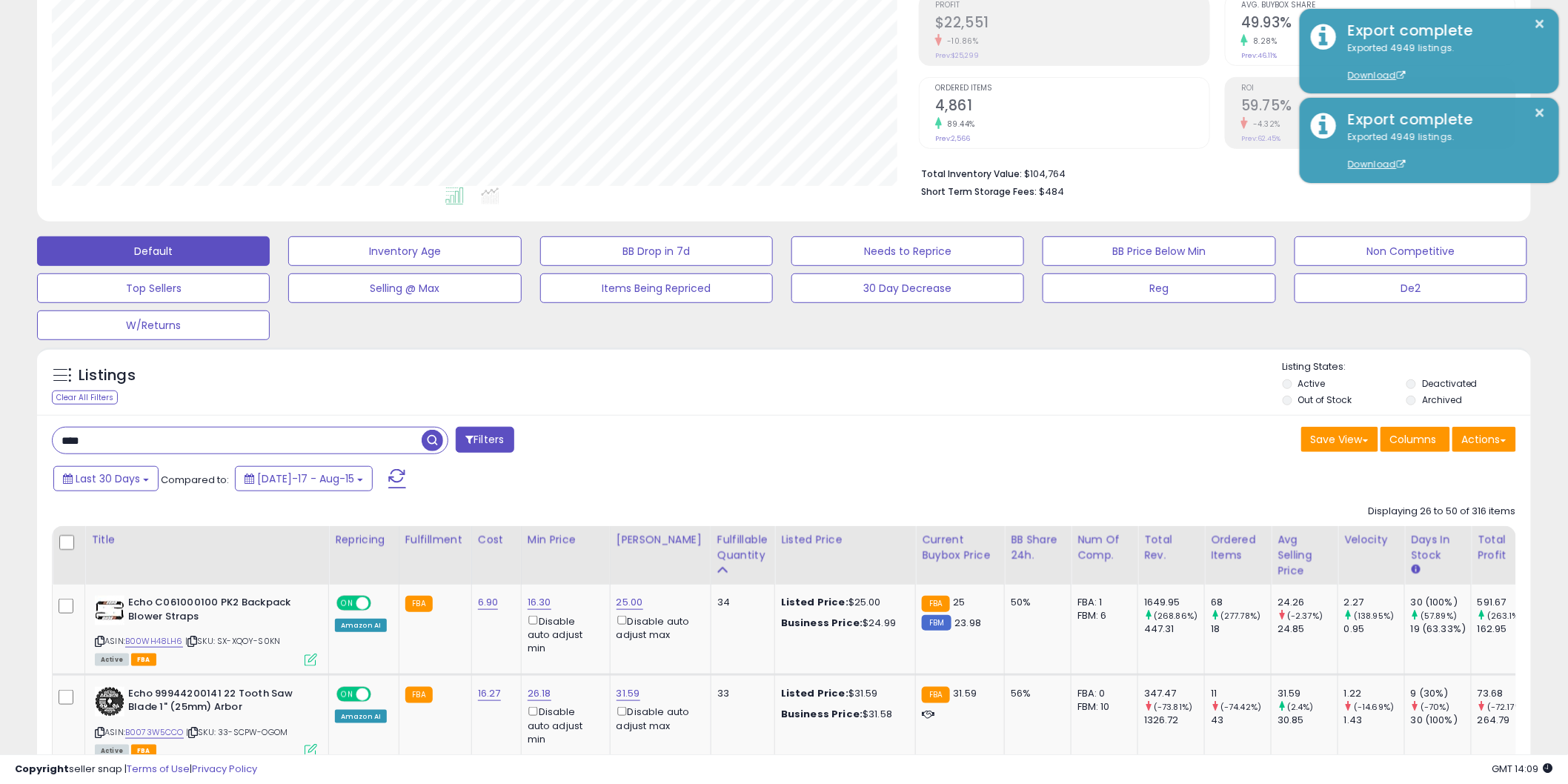
scroll to position [174, 0]
